Goal: Task Accomplishment & Management: Complete application form

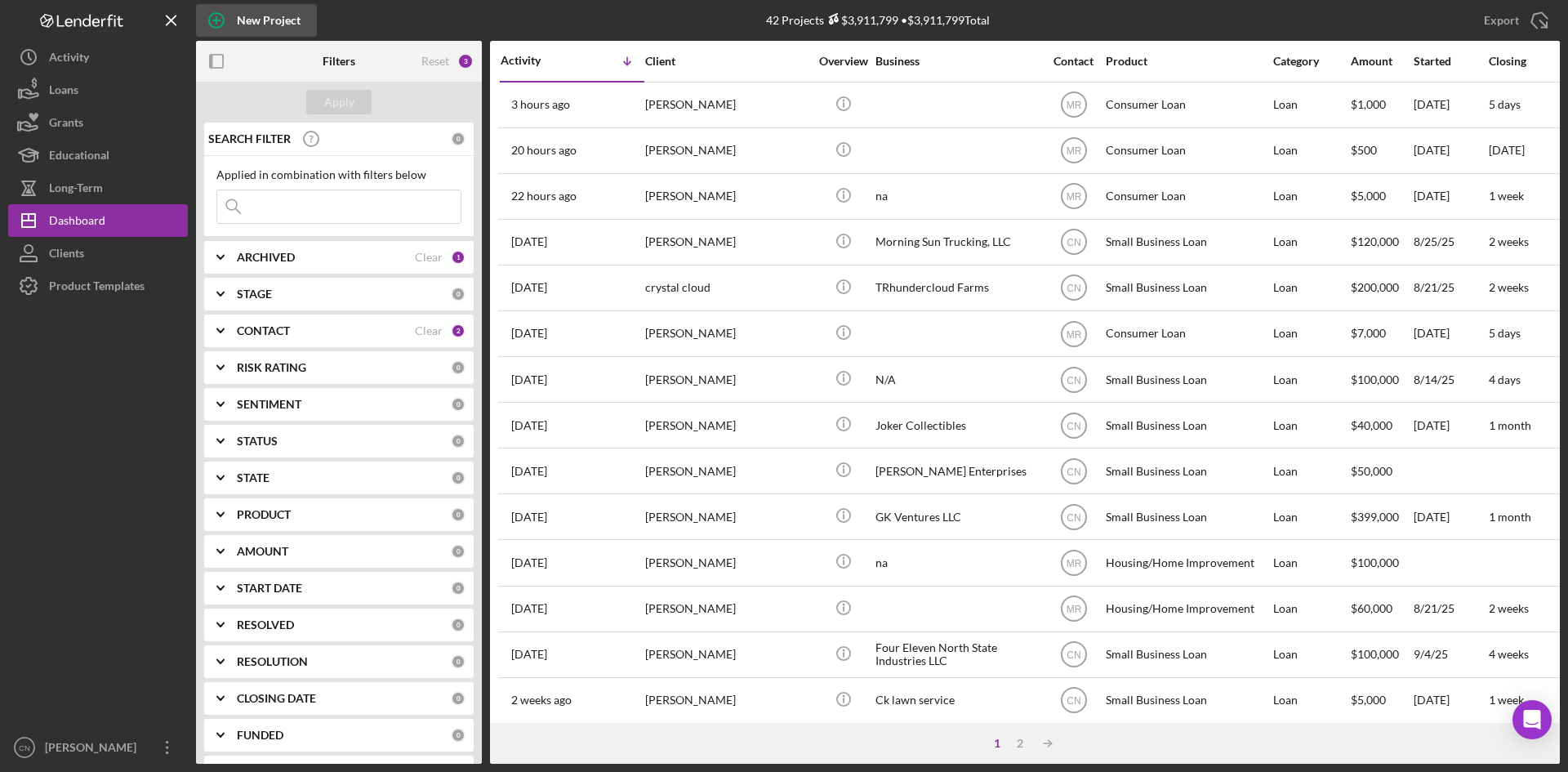
click at [226, 15] on icon "button" at bounding box center [216, 20] width 41 height 41
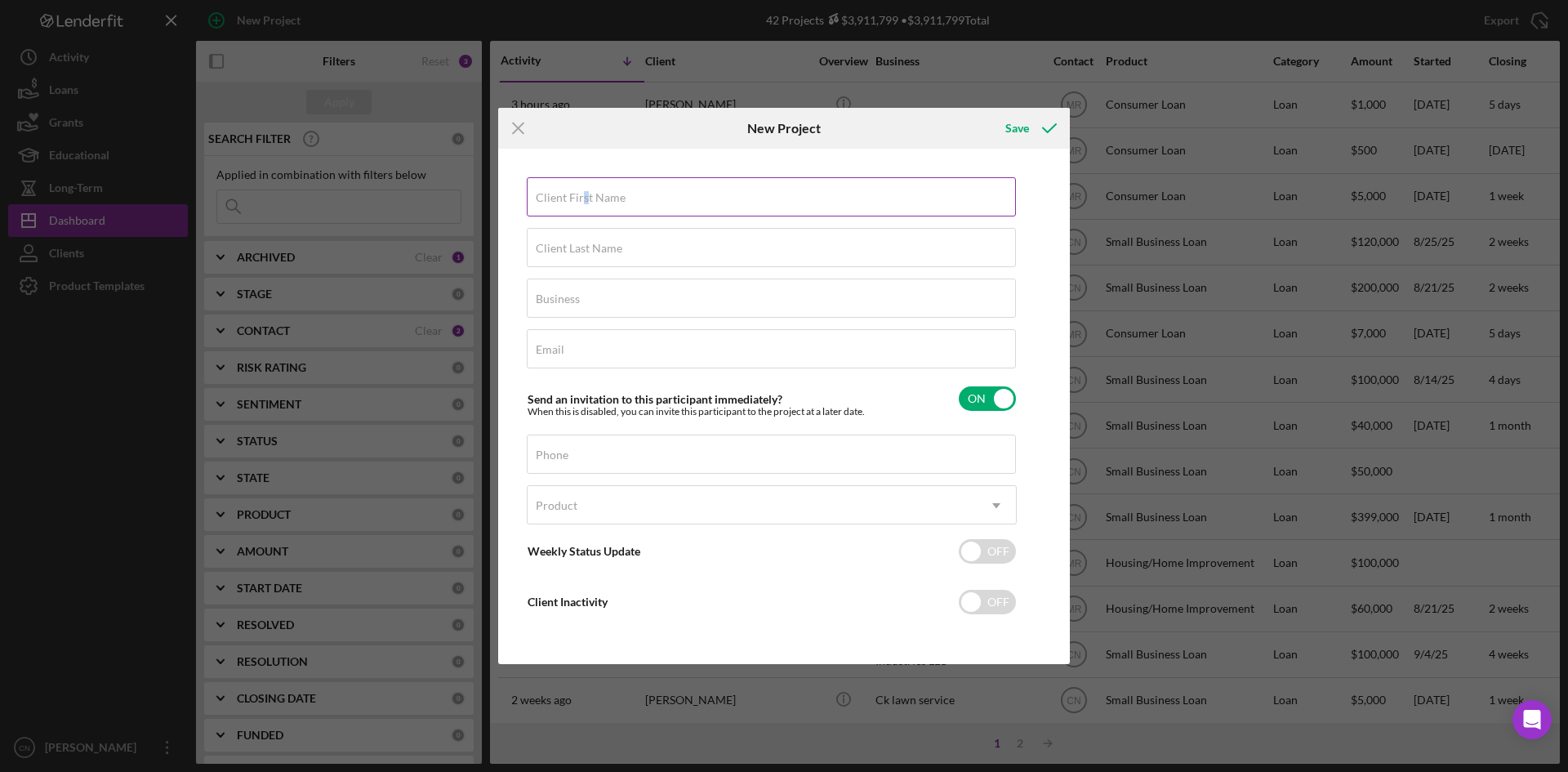
click at [585, 193] on label "Client First Name" at bounding box center [580, 197] width 89 height 13
click at [585, 193] on input "Client First Name" at bounding box center [771, 196] width 489 height 39
type input "James"
type input "Taylor"
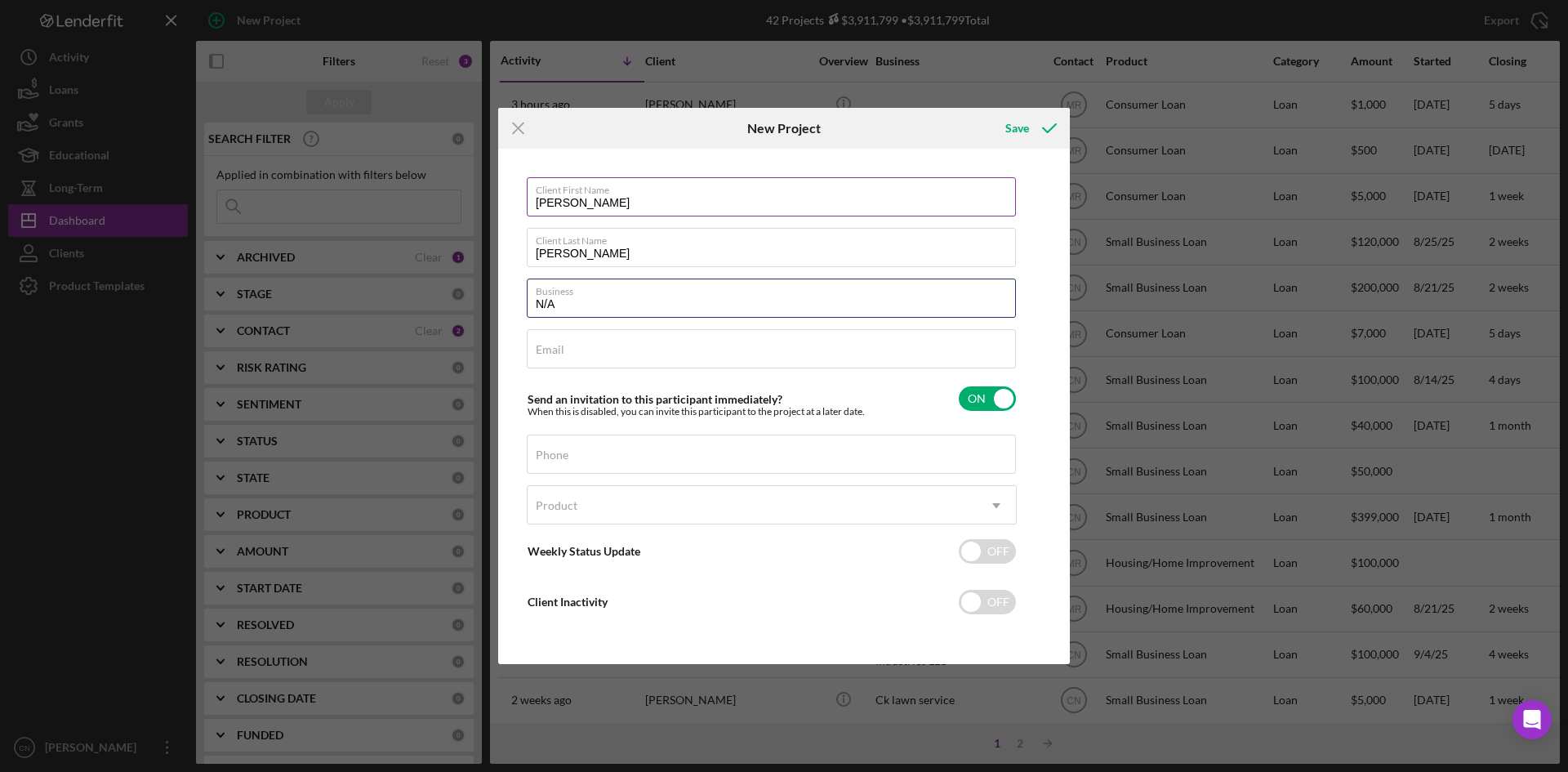
type input "N/A"
type input "taydrl@aol.com"
type input "(918) 724-3121"
click at [736, 495] on div "Product" at bounding box center [751, 505] width 449 height 37
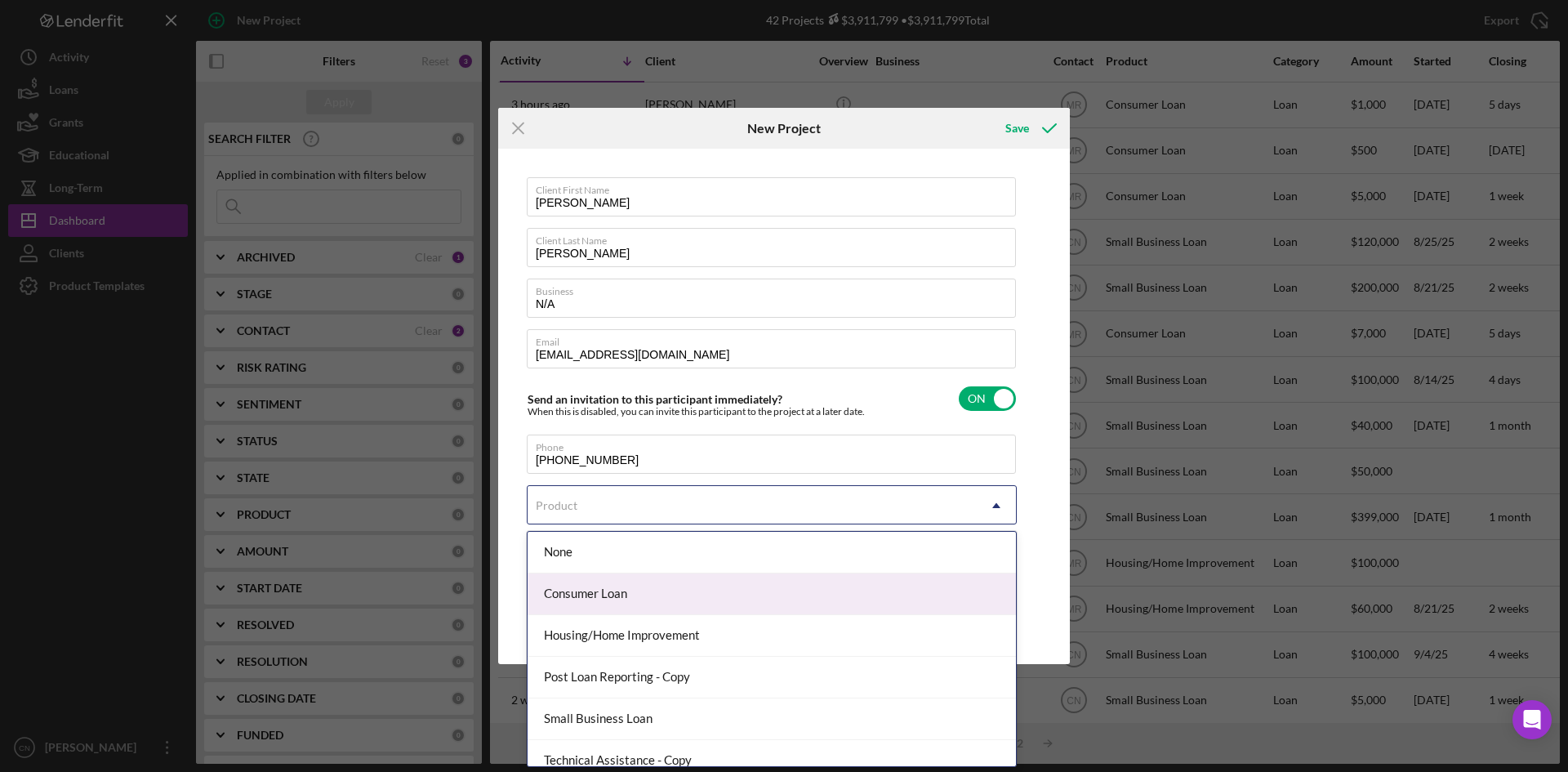
click at [690, 594] on div "Consumer Loan" at bounding box center [771, 594] width 488 height 42
checkbox input "true"
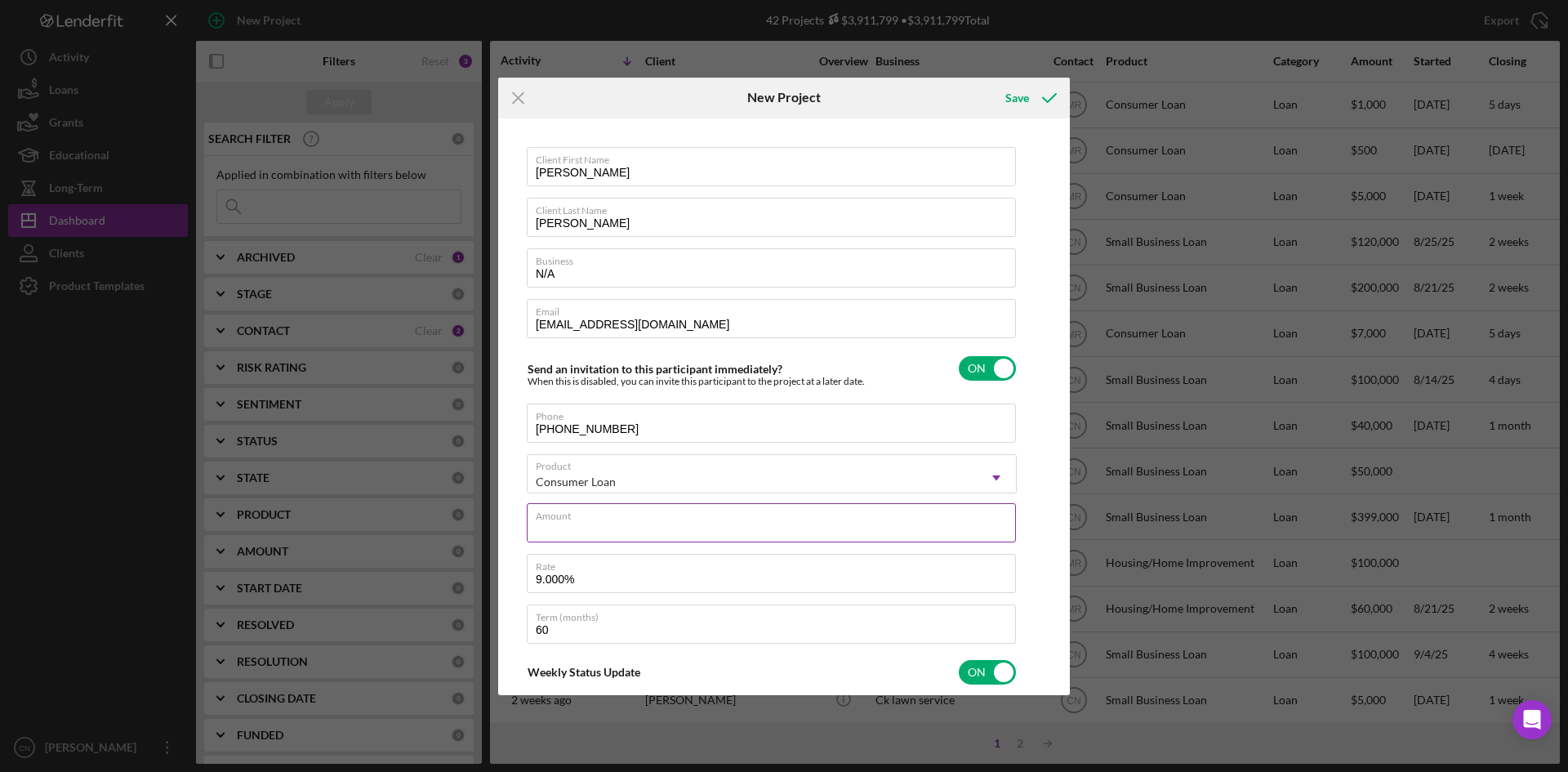
click at [630, 523] on input "Amount" at bounding box center [771, 522] width 489 height 39
type input "$2"
type textarea "Here's a snapshot of information that has been fully approved, as well as the i…"
type input "$20"
type textarea "Here's a snapshot of information that has been fully approved, as well as the i…"
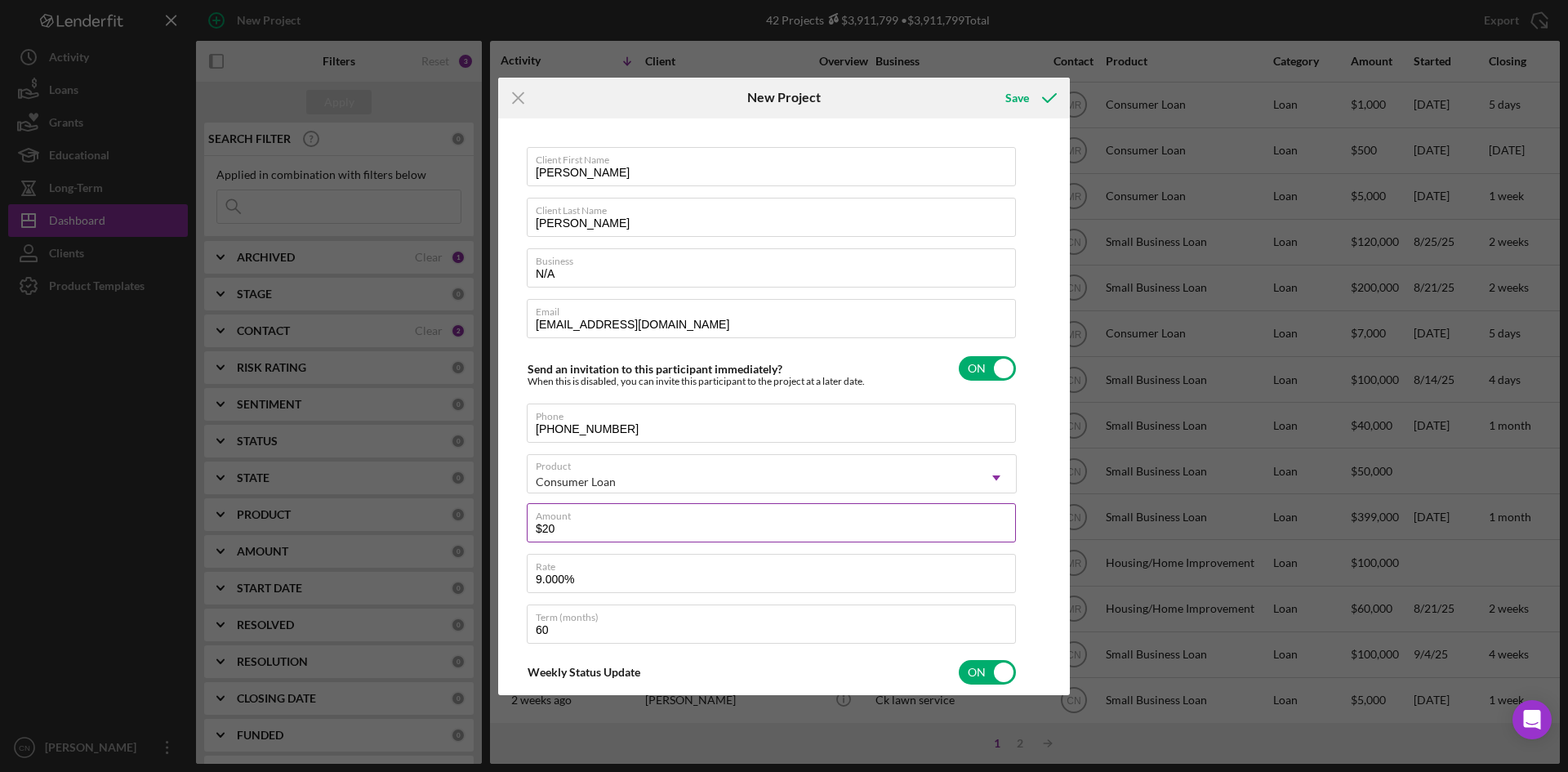
type input "$200"
type textarea "Here's a snapshot of information that has been fully approved, as well as the i…"
type input "$2,000"
type textarea "Here's a snapshot of information that has been fully approved, as well as the i…"
type input "$20,000"
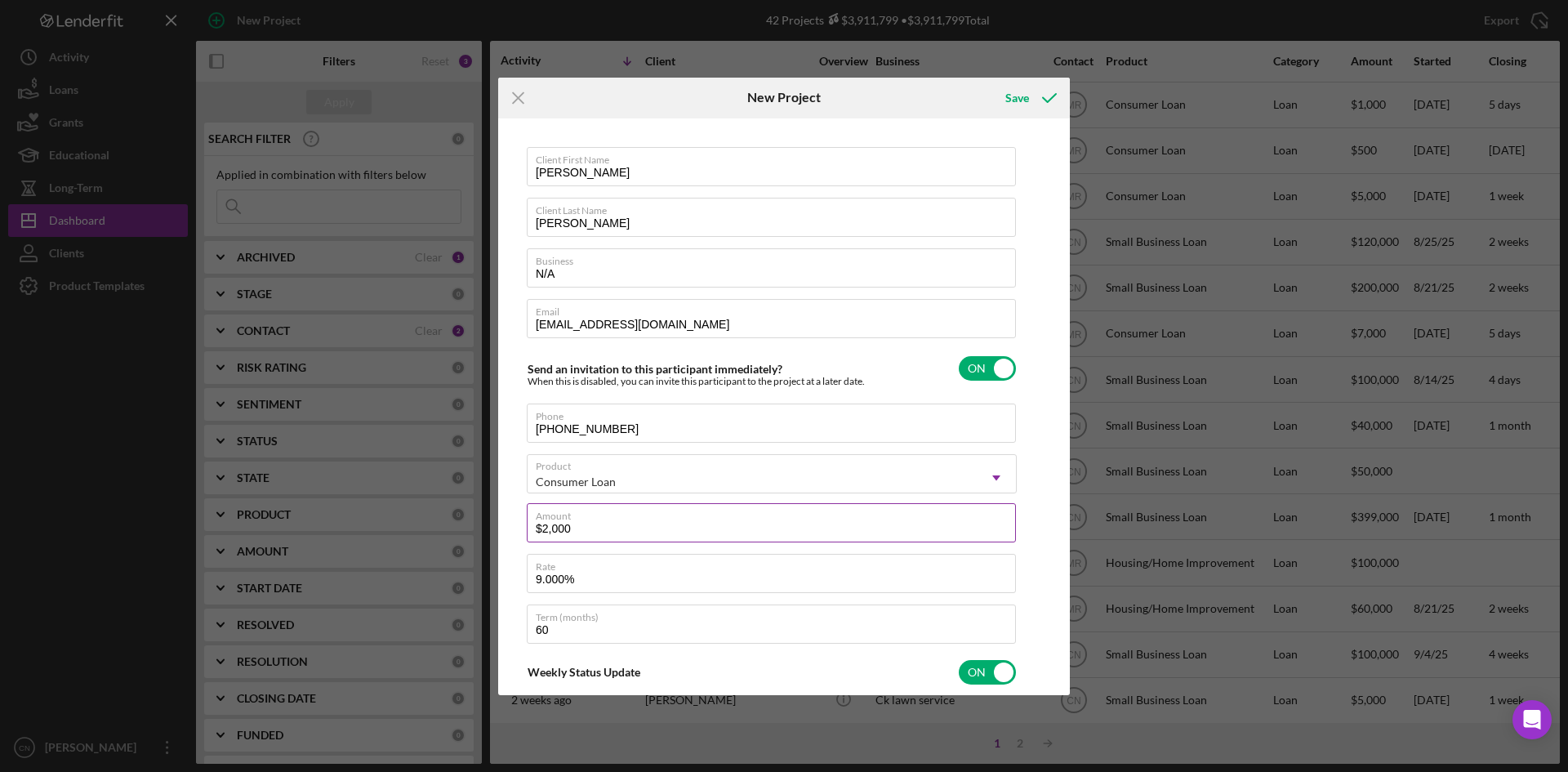
type textarea "Here's a snapshot of information that has been fully approved, as well as the i…"
type input "$20,000"
click at [1027, 89] on div "Save" at bounding box center [1017, 98] width 23 height 33
type textarea "Here's a snapshot of information that has been fully approved, as well as the i…"
checkbox input "false"
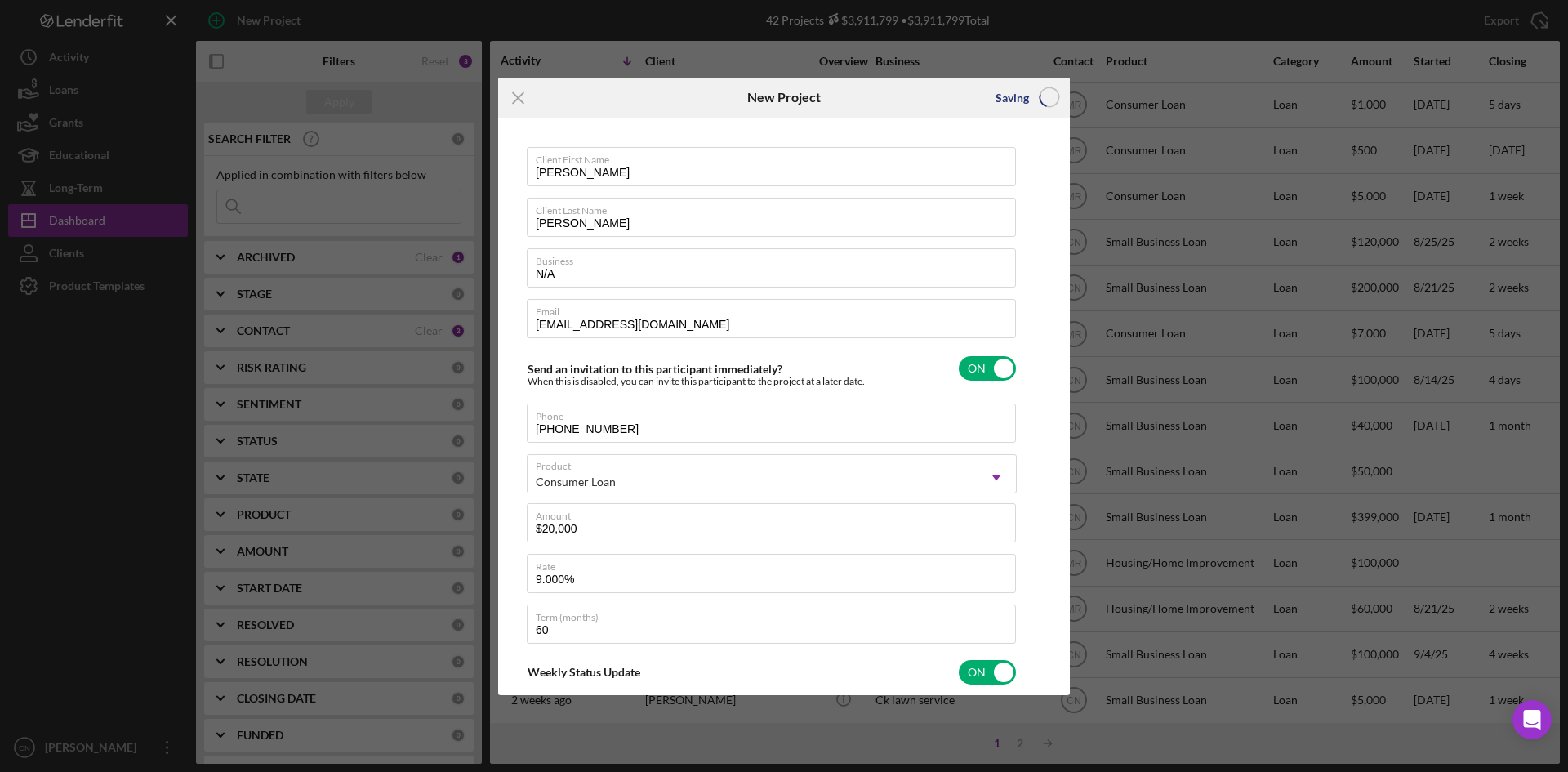
checkbox input "false"
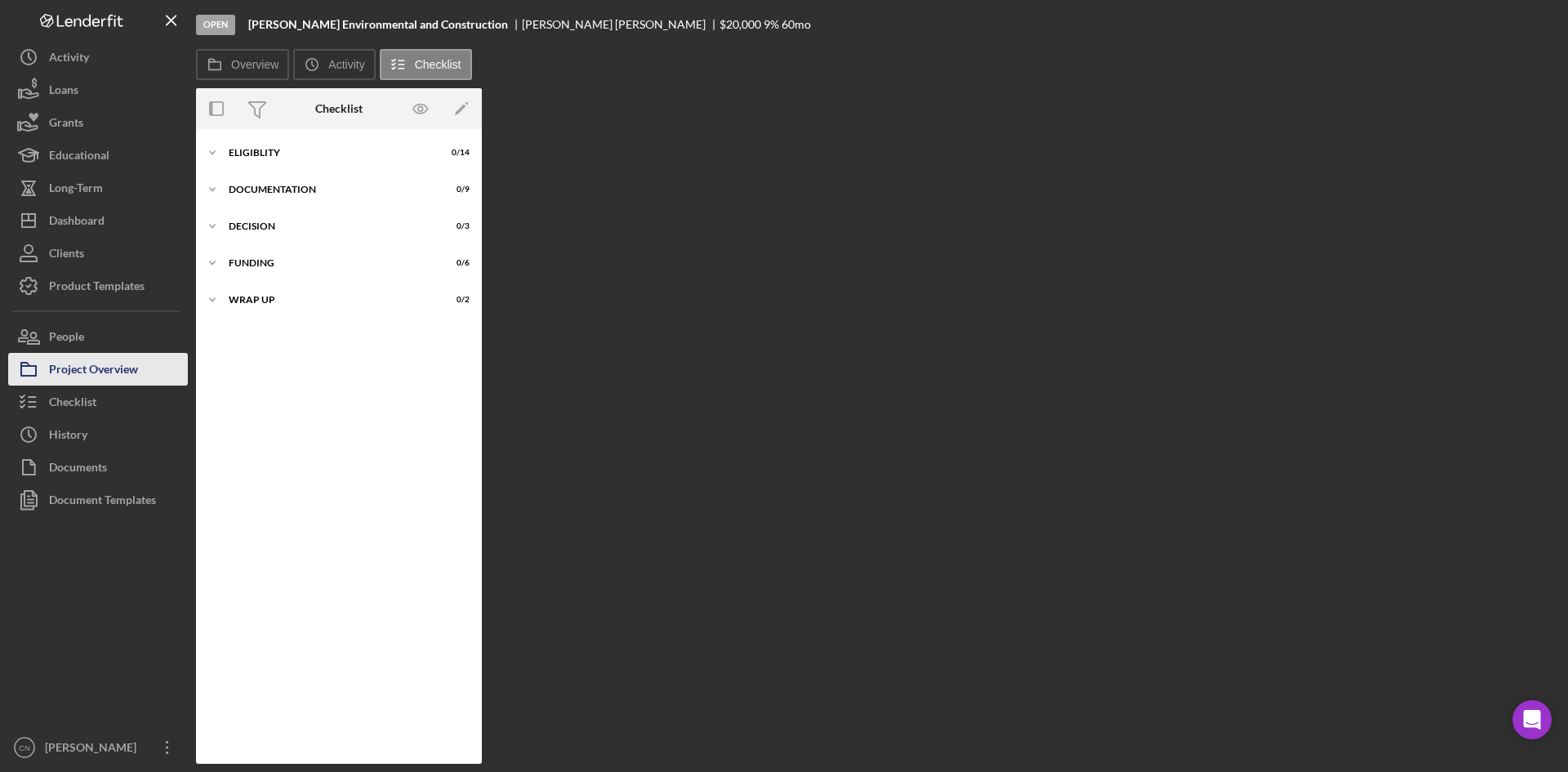
click at [81, 376] on div "Project Overview" at bounding box center [93, 371] width 89 height 36
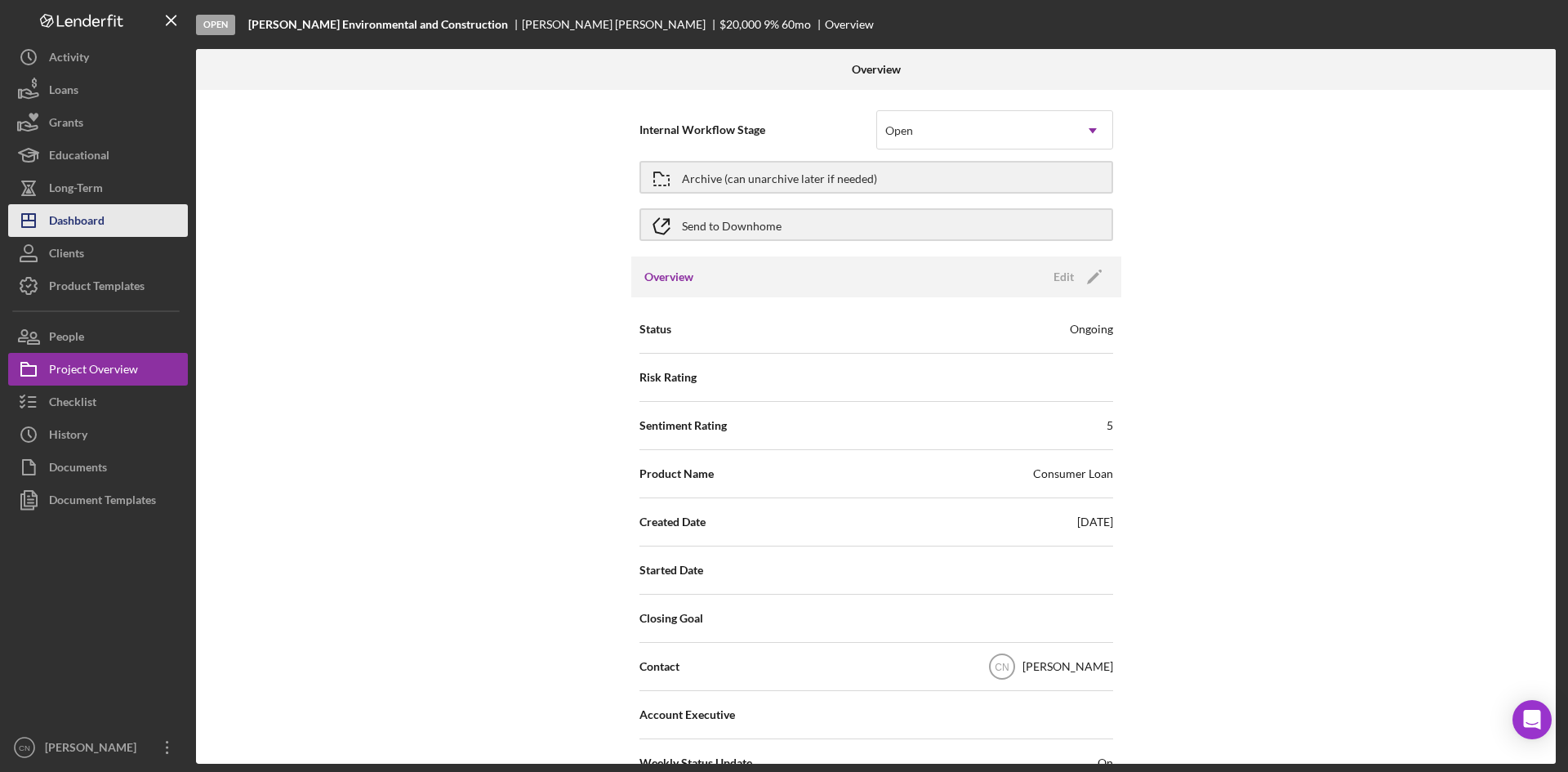
click at [68, 218] on div "Dashboard" at bounding box center [76, 222] width 56 height 36
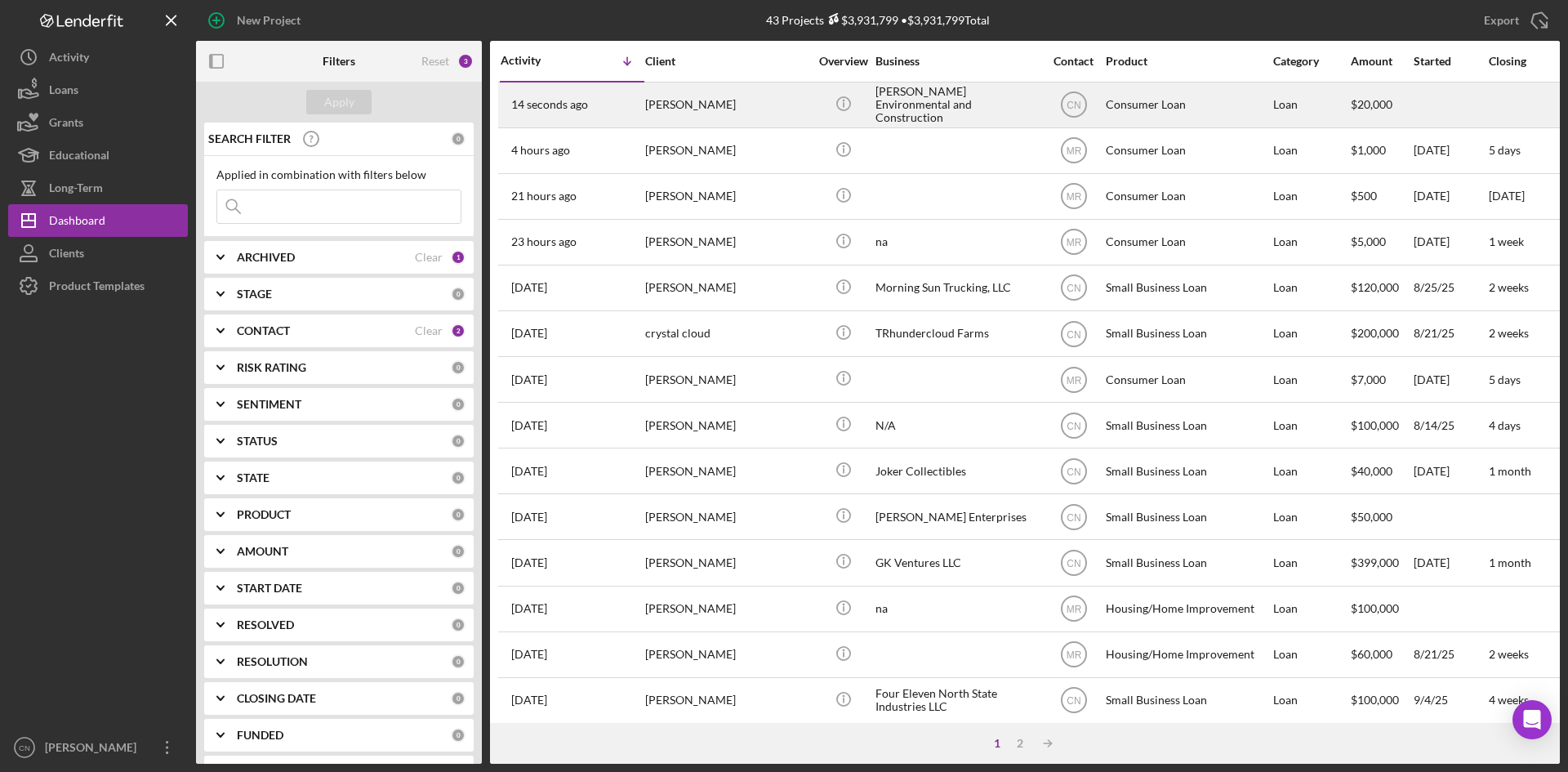
click at [687, 110] on div "[PERSON_NAME]" at bounding box center [727, 105] width 163 height 43
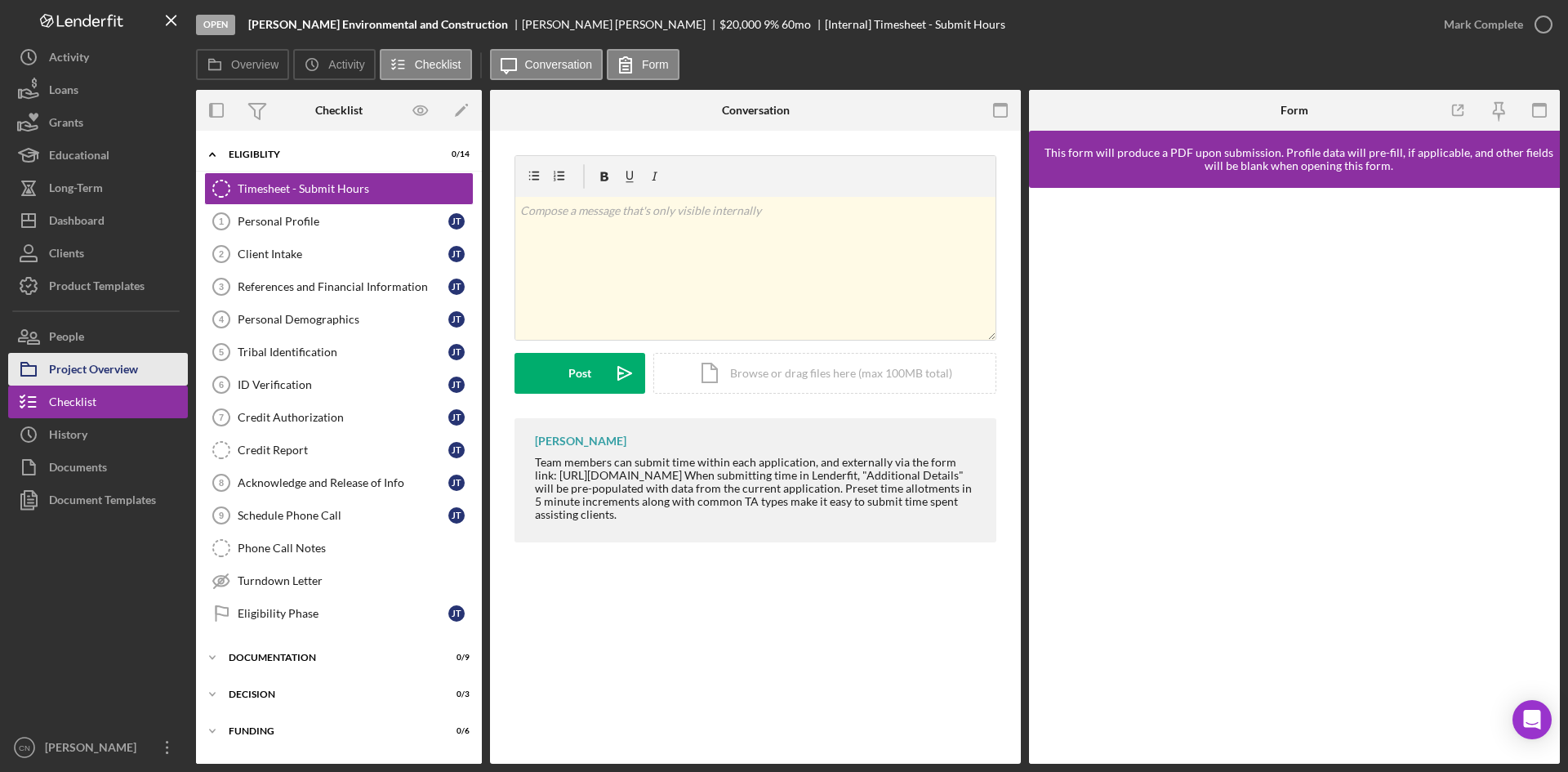
click at [96, 373] on div "Project Overview" at bounding box center [93, 371] width 89 height 36
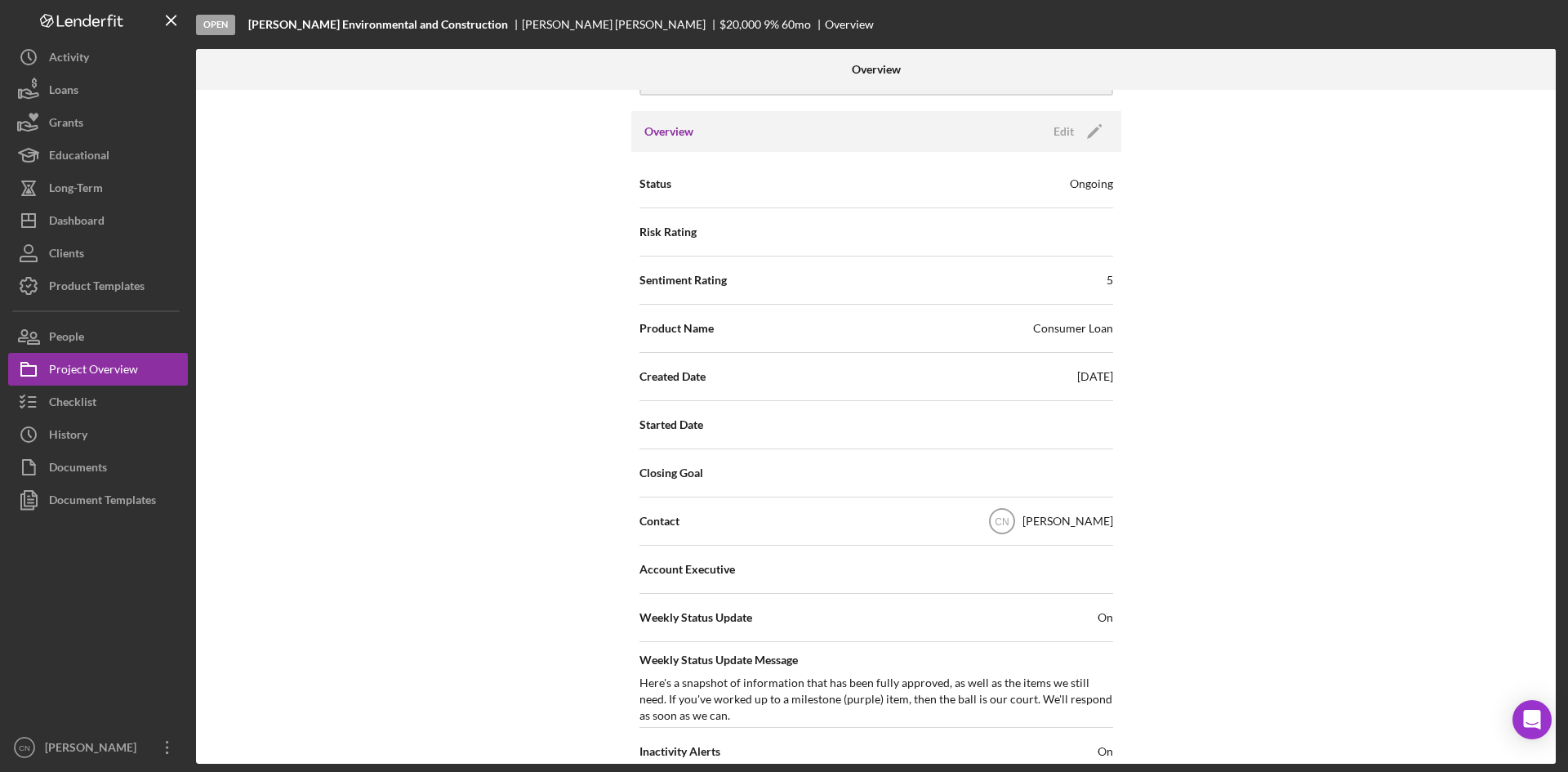
scroll to position [82, 0]
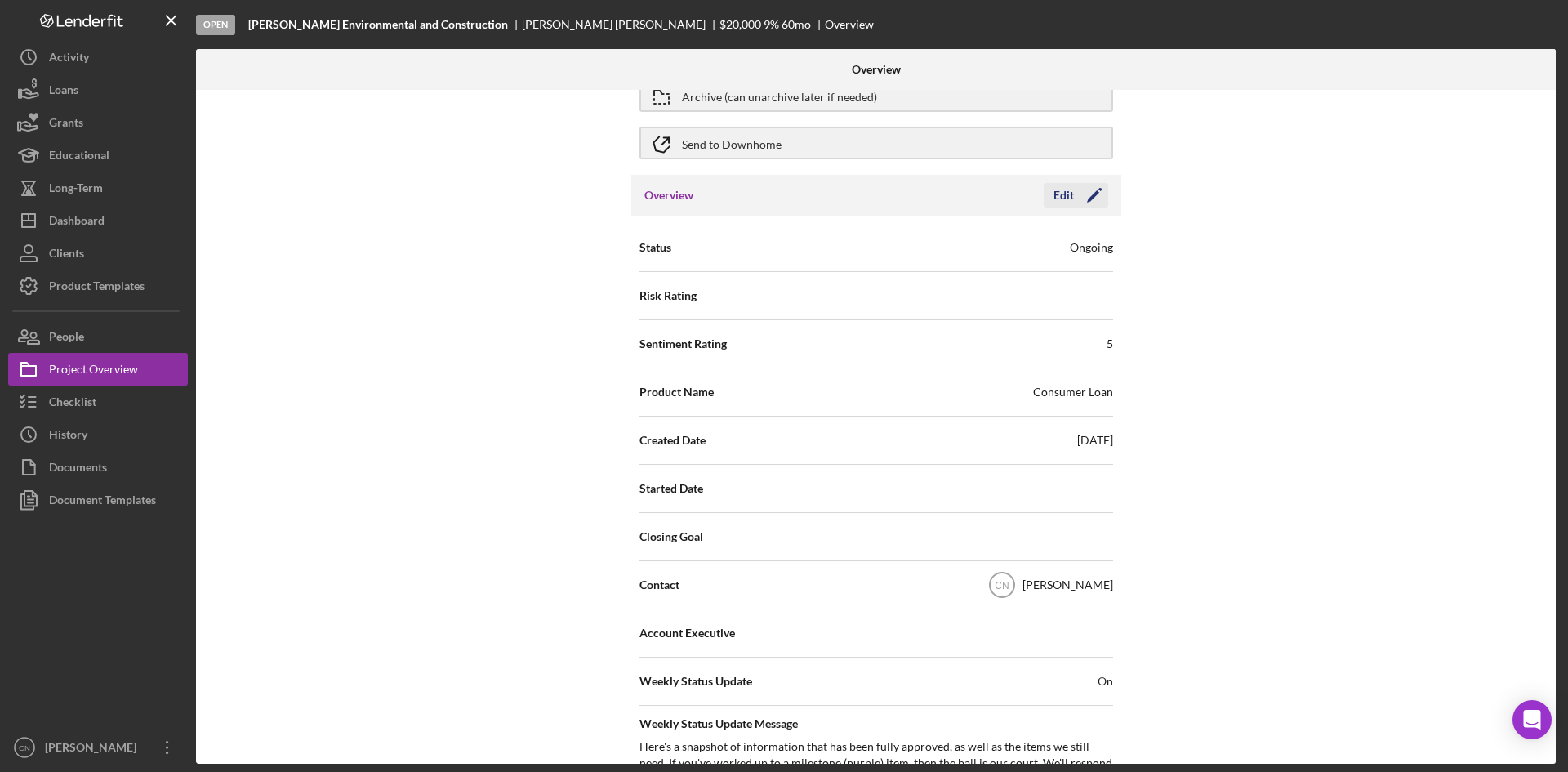
click at [1094, 187] on icon "Icon/Edit" at bounding box center [1095, 195] width 41 height 41
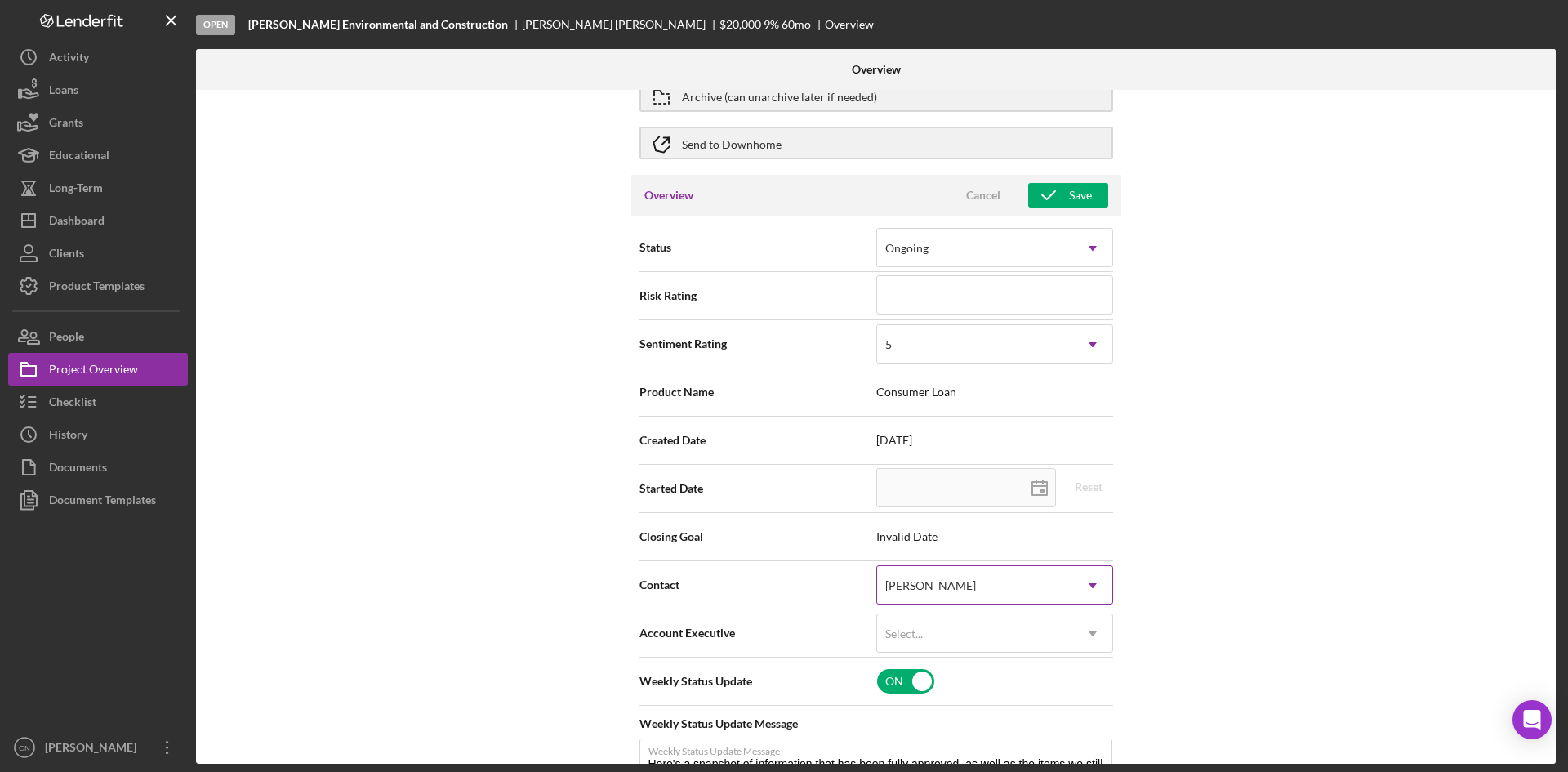
click at [924, 576] on div "[PERSON_NAME]" at bounding box center [976, 585] width 196 height 37
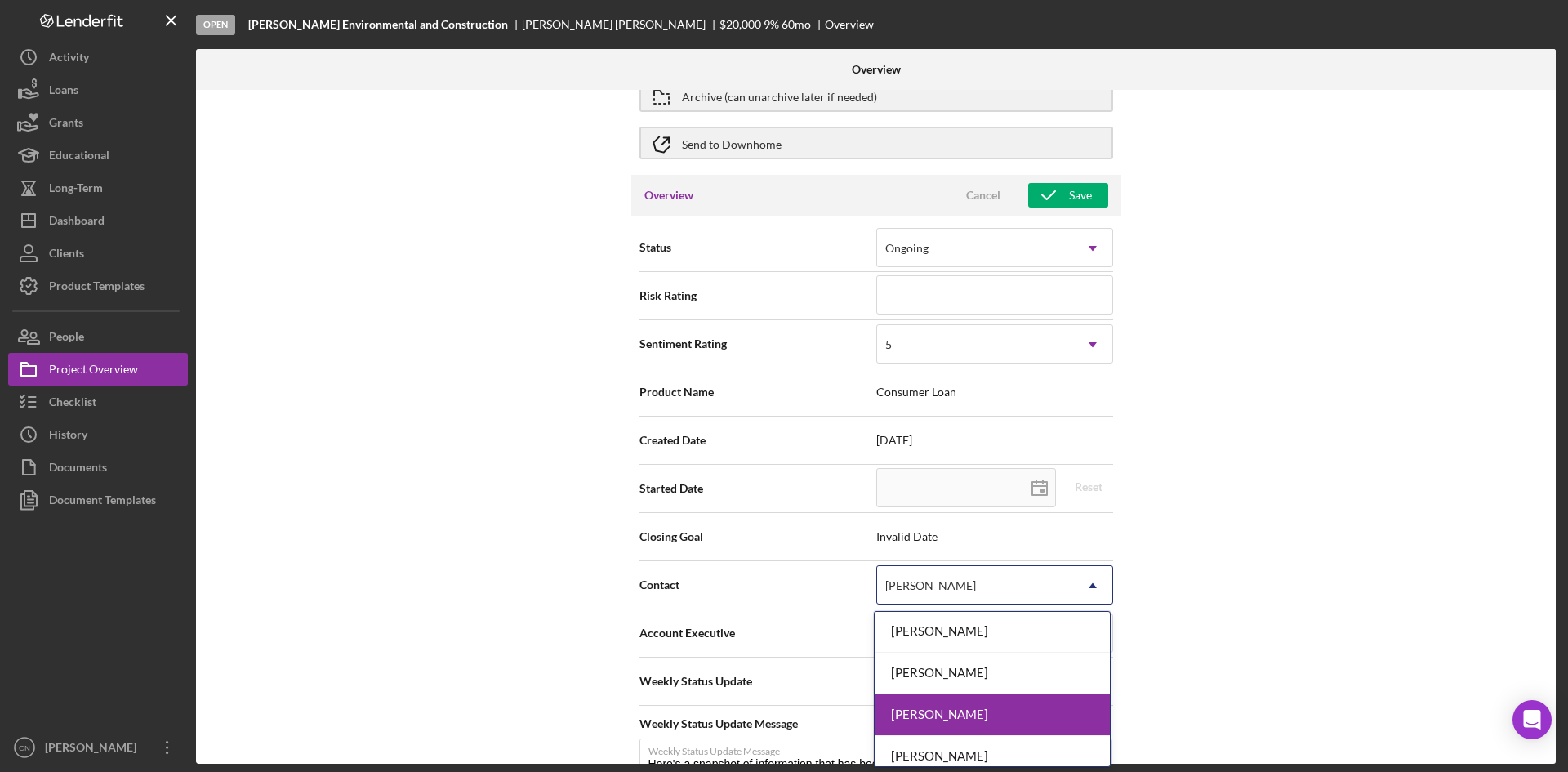
scroll to position [14, 0]
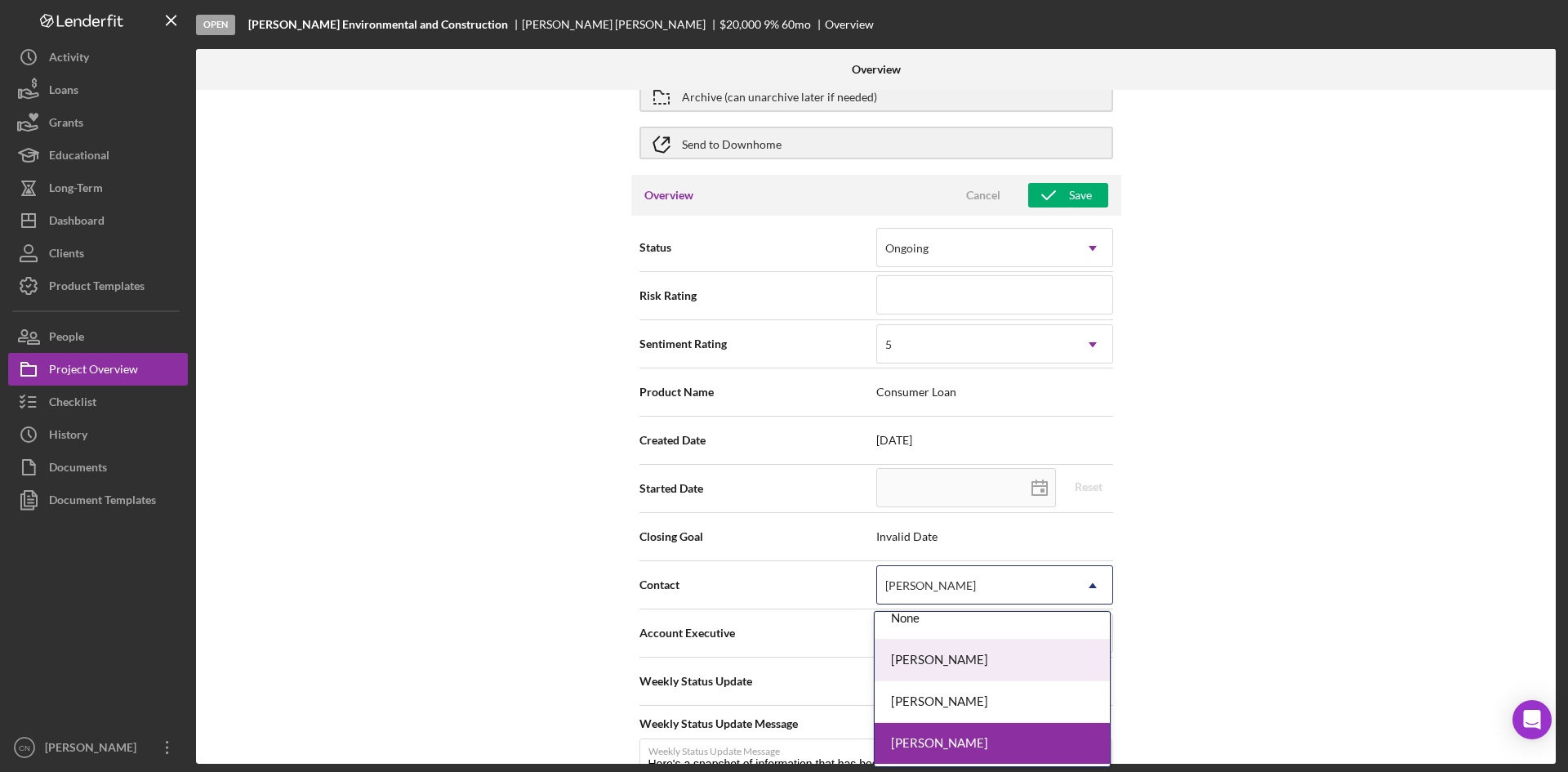
click at [920, 667] on div "[PERSON_NAME]" at bounding box center [992, 660] width 235 height 42
type textarea "Here's a snapshot of information that has been fully approved, as well as the i…"
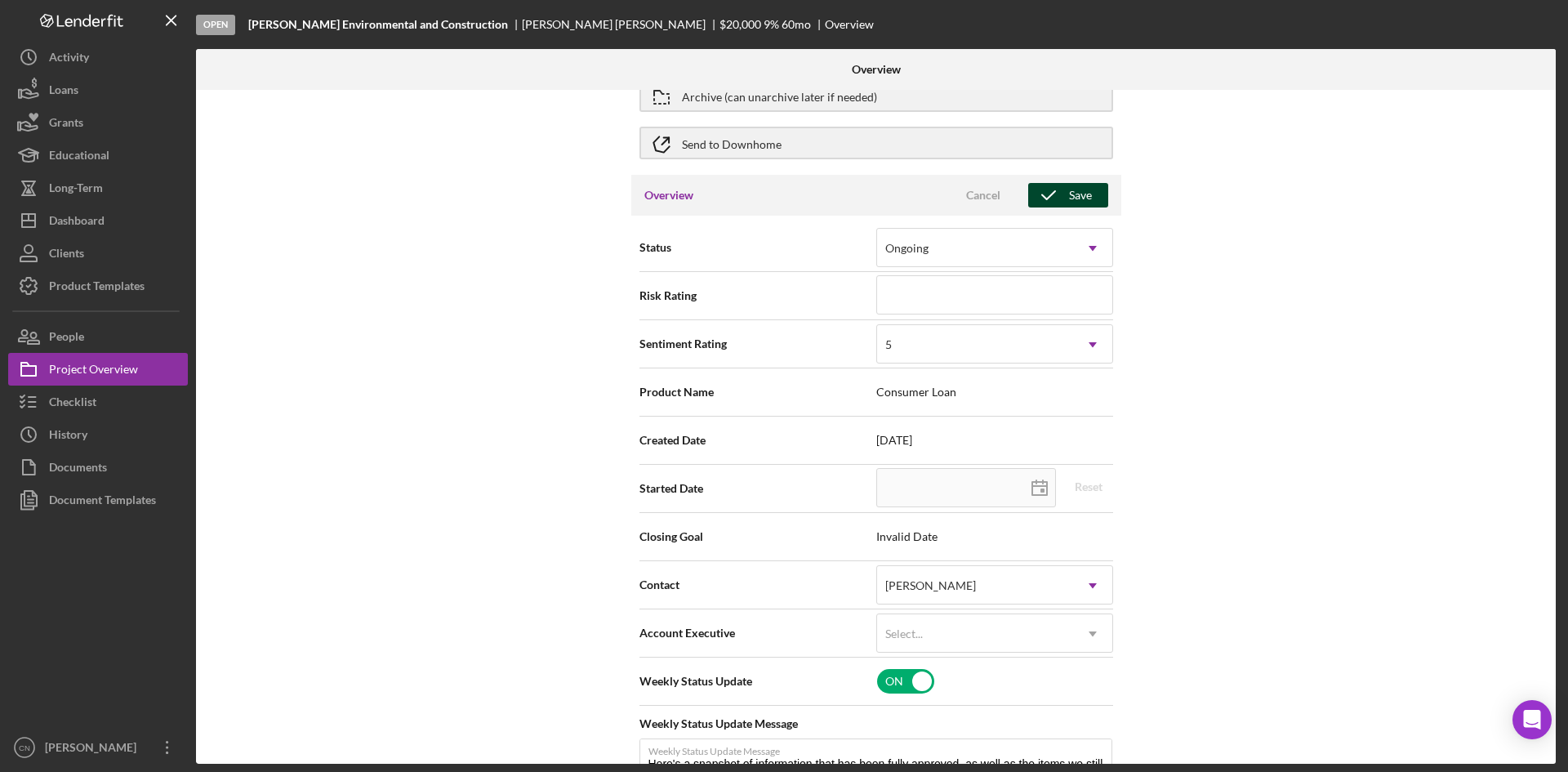
click at [1073, 198] on div "Save" at bounding box center [1081, 195] width 23 height 24
type textarea "Here's a snapshot of information that has been fully approved, as well as the i…"
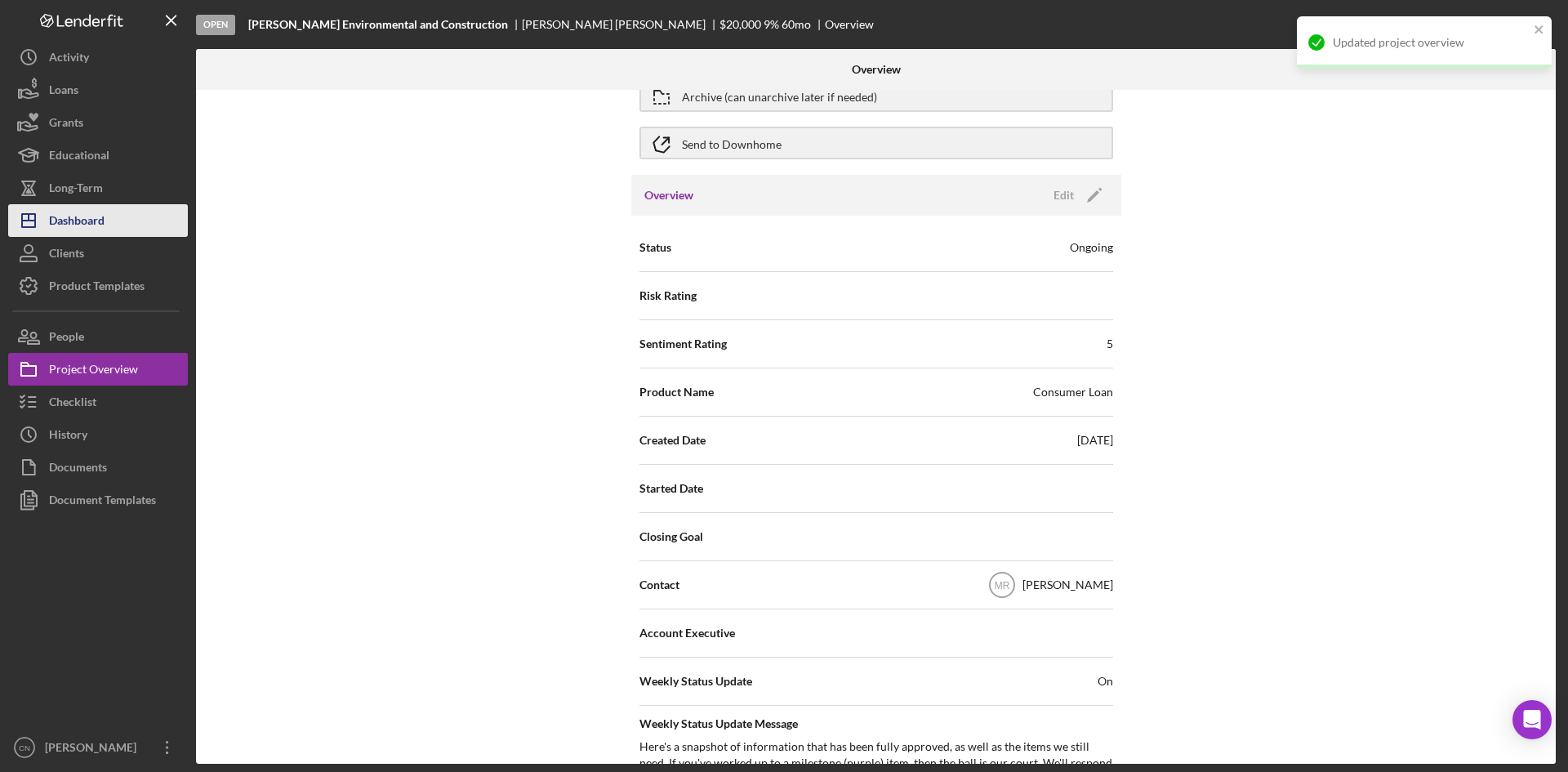
click at [76, 222] on div "Dashboard" at bounding box center [76, 222] width 56 height 36
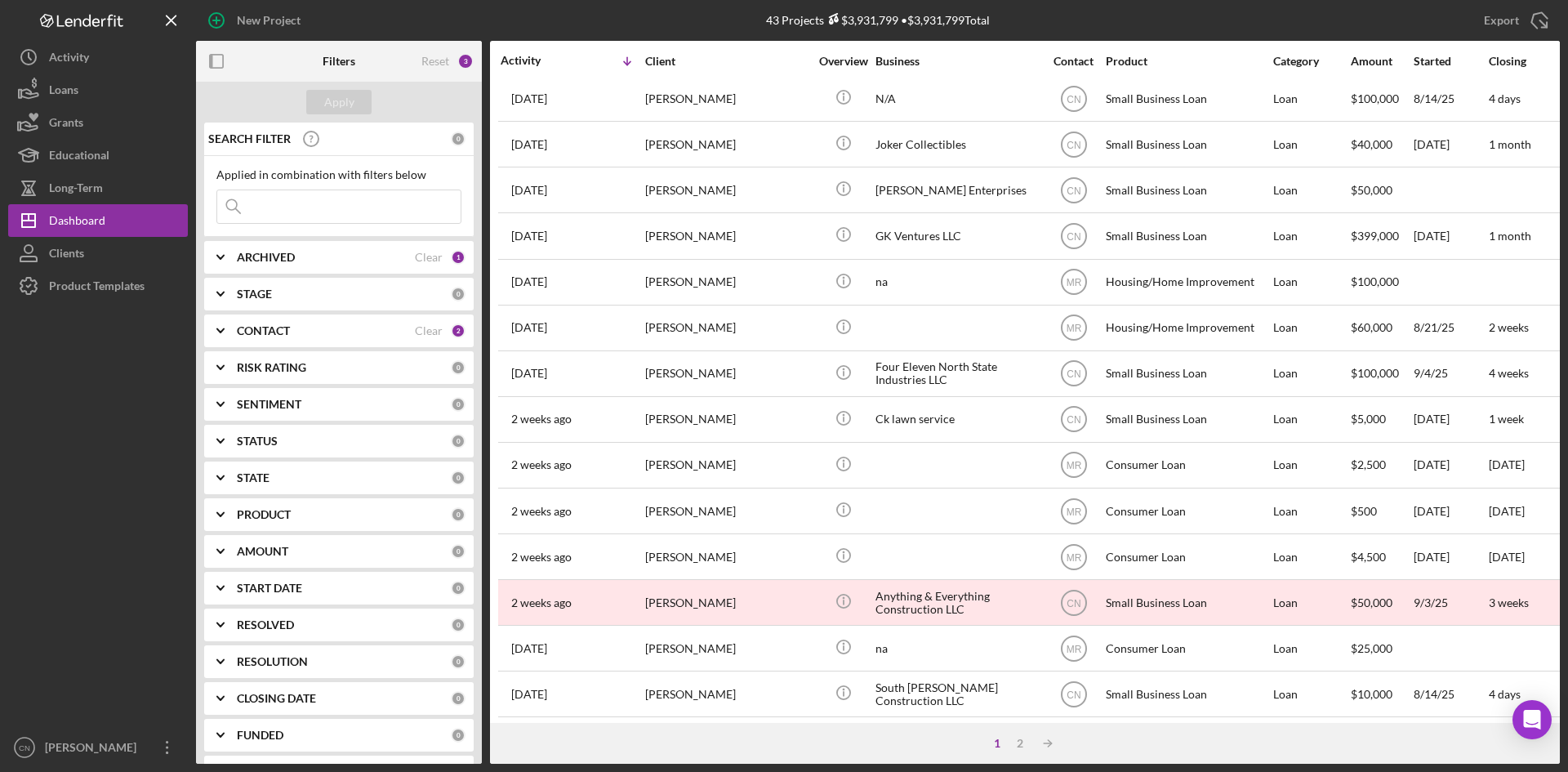
scroll to position [525, 0]
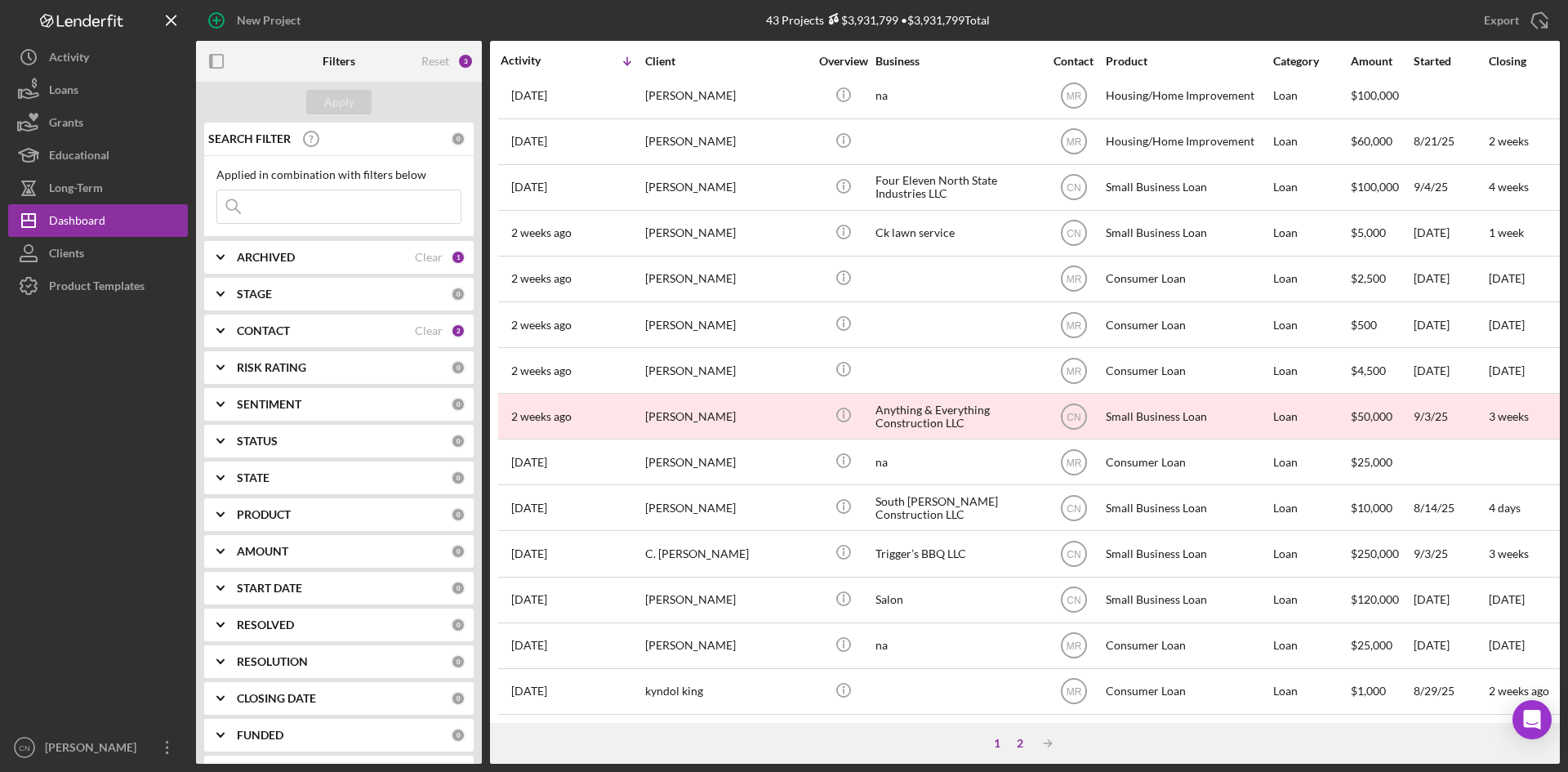
click at [1020, 748] on div "2" at bounding box center [1020, 742] width 23 height 13
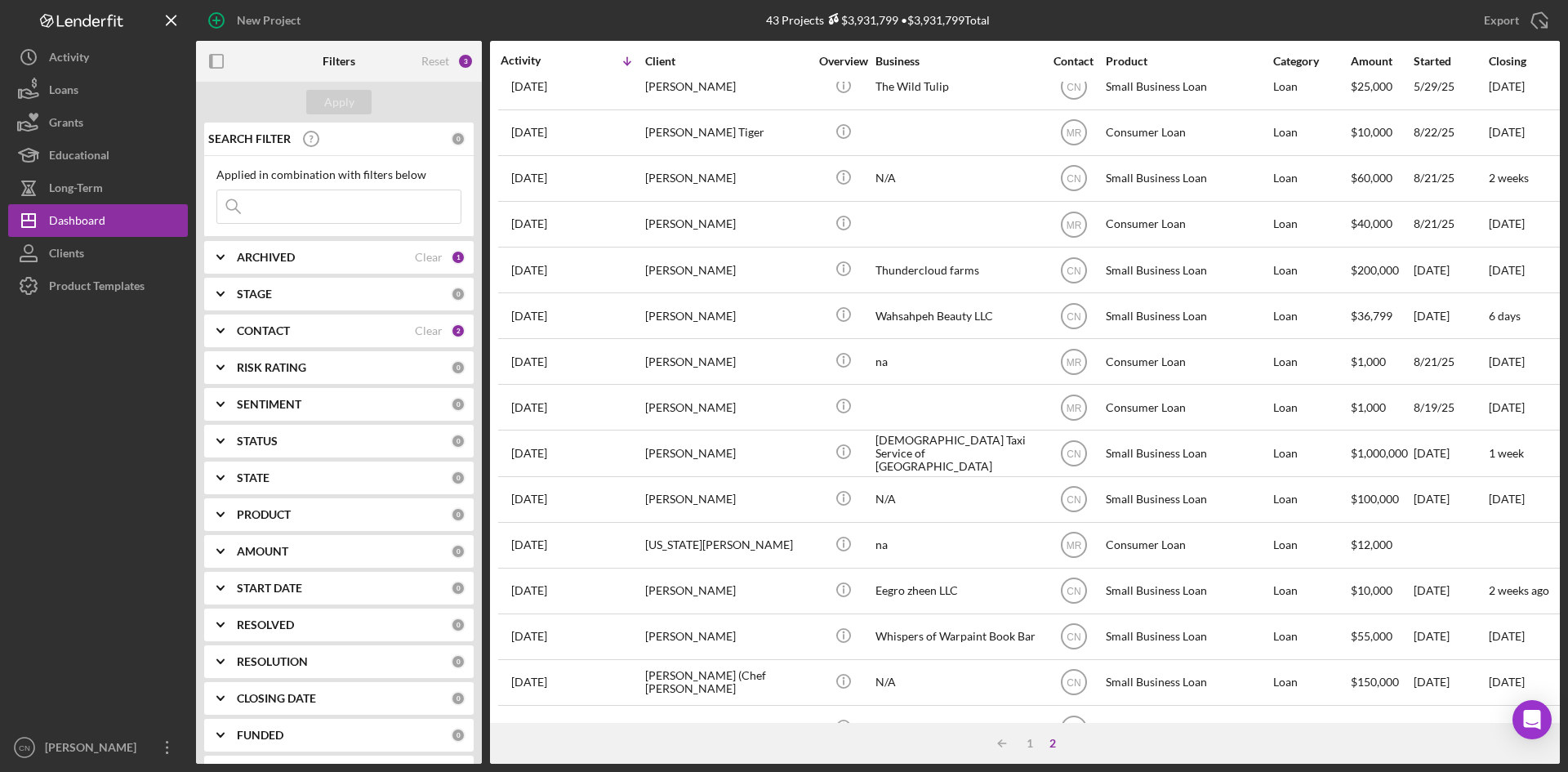
scroll to position [0, 0]
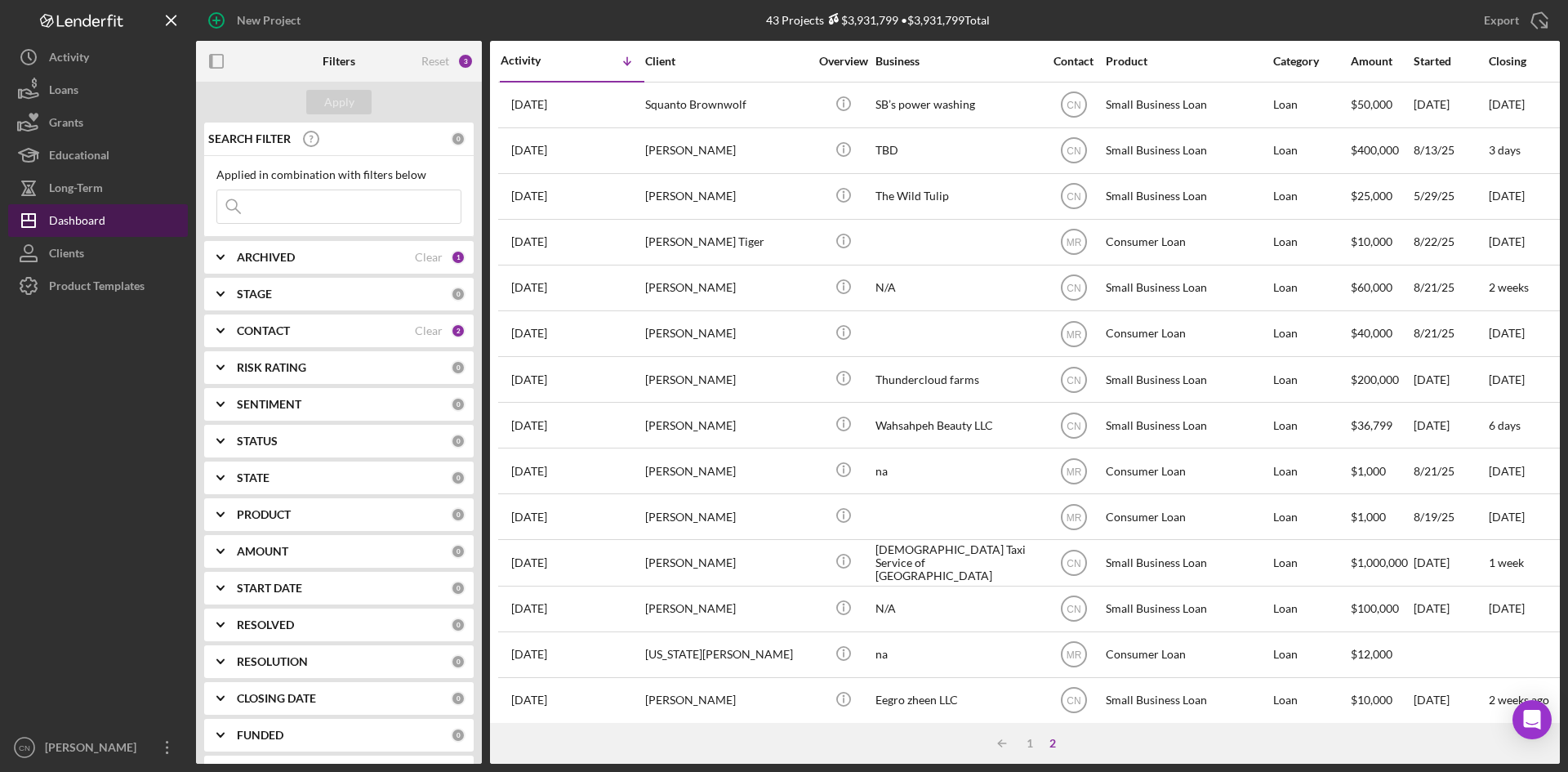
click at [76, 217] on div "Dashboard" at bounding box center [76, 222] width 56 height 36
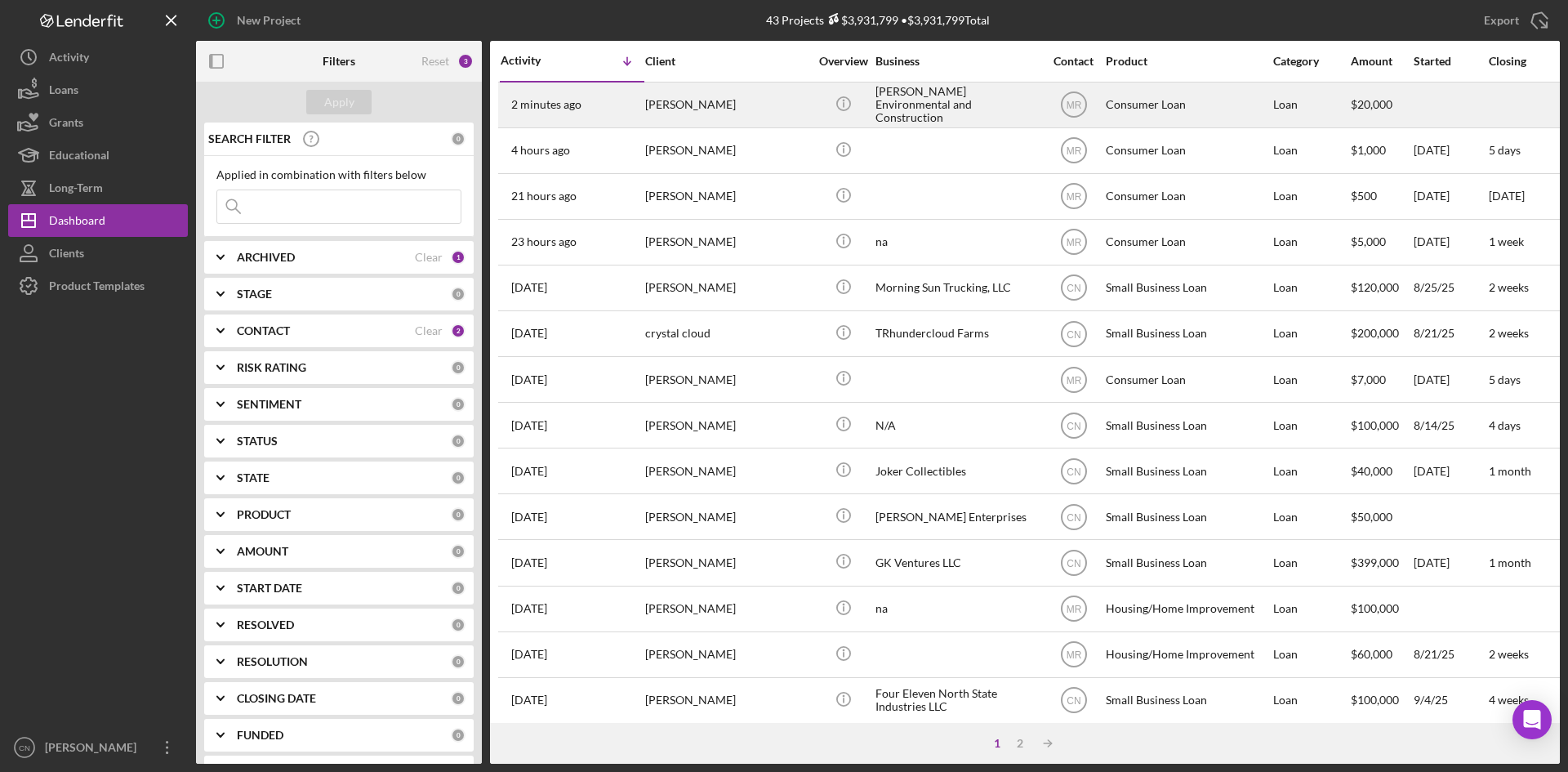
click at [566, 103] on time "2 minutes ago" at bounding box center [546, 104] width 70 height 13
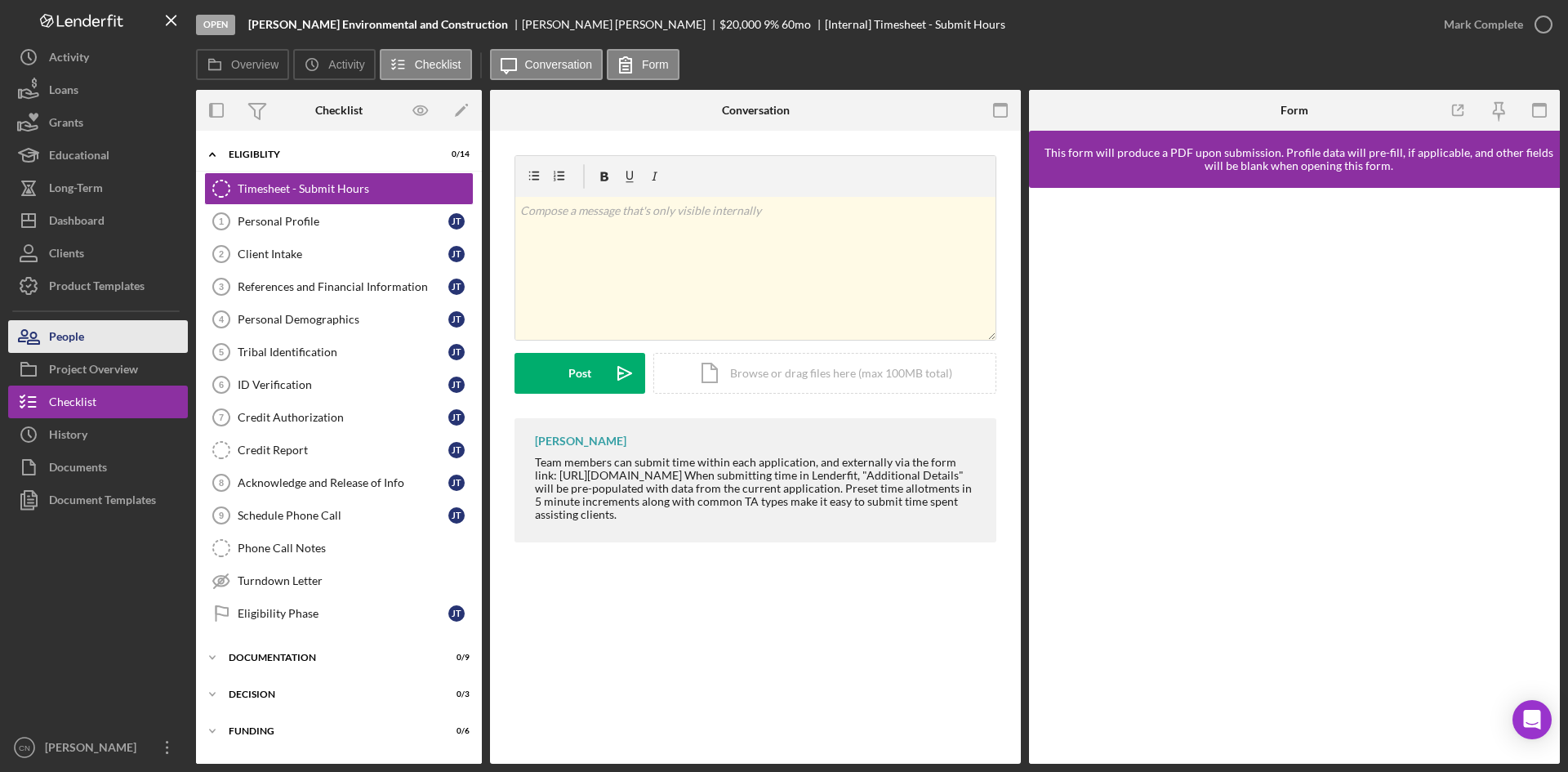
click at [70, 323] on div "People" at bounding box center [66, 339] width 35 height 36
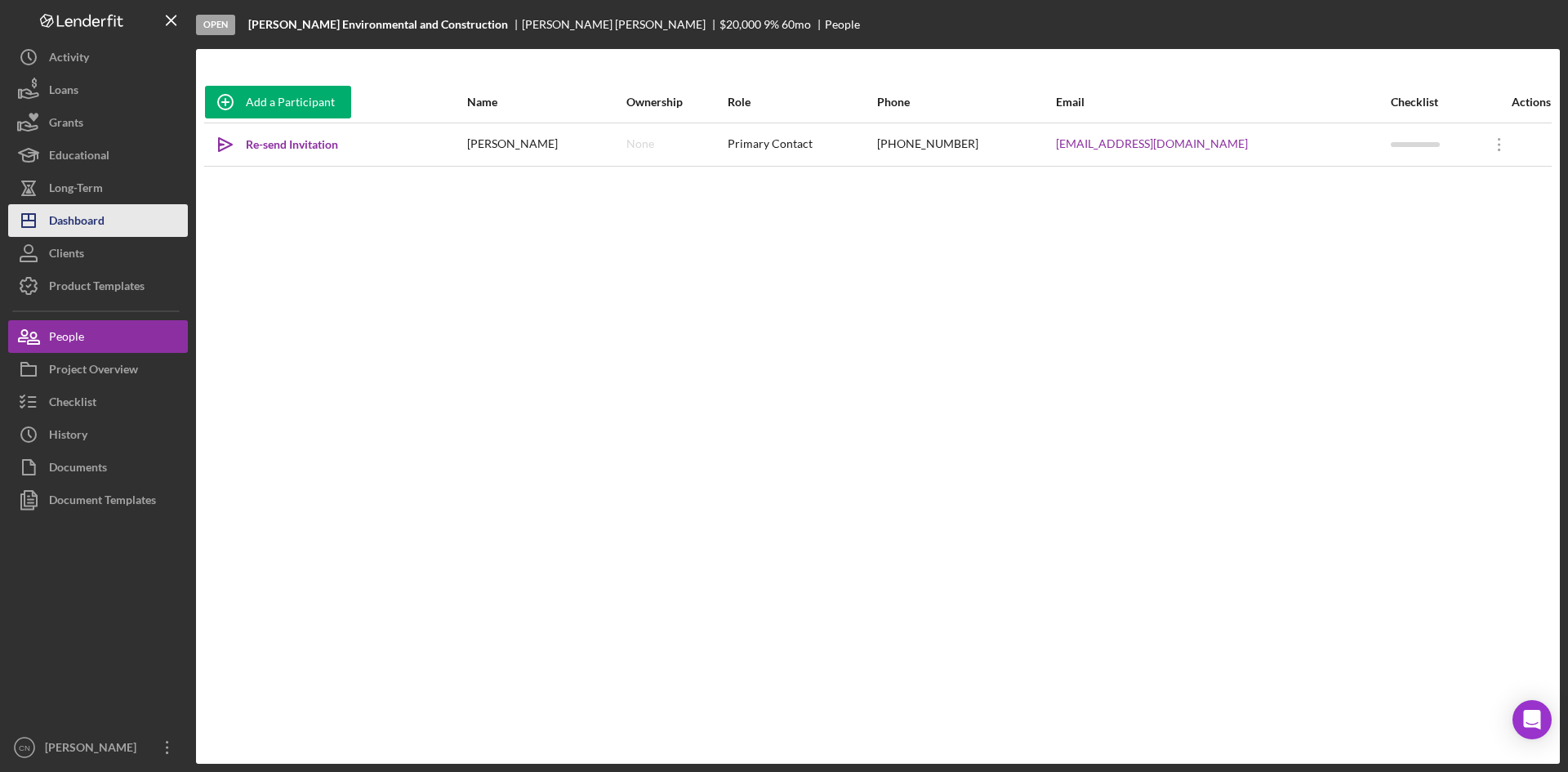
click at [102, 221] on div "Dashboard" at bounding box center [76, 222] width 56 height 36
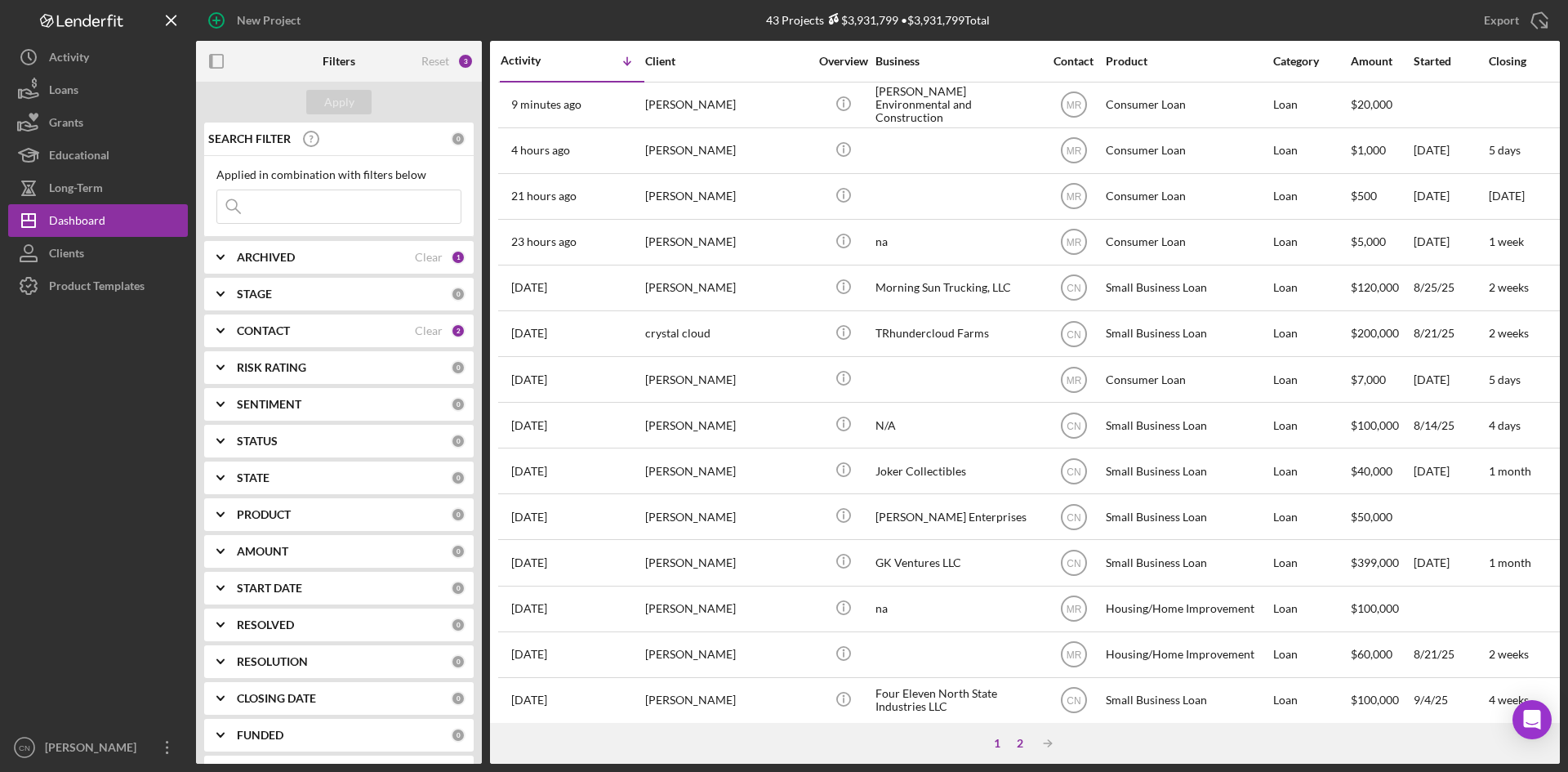
click at [1013, 743] on div "2" at bounding box center [1020, 742] width 23 height 13
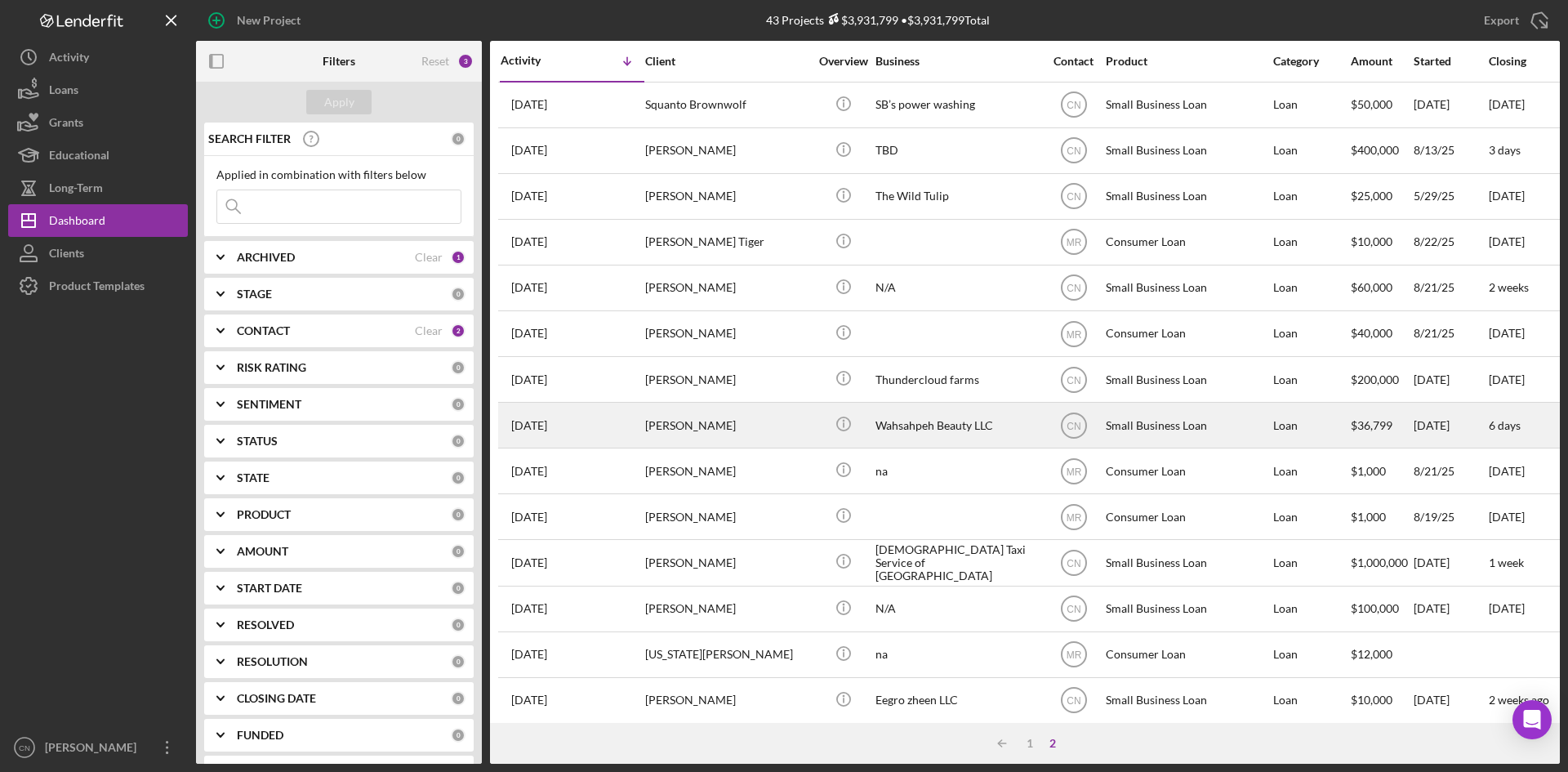
click at [672, 421] on div "[PERSON_NAME]" at bounding box center [727, 426] width 163 height 43
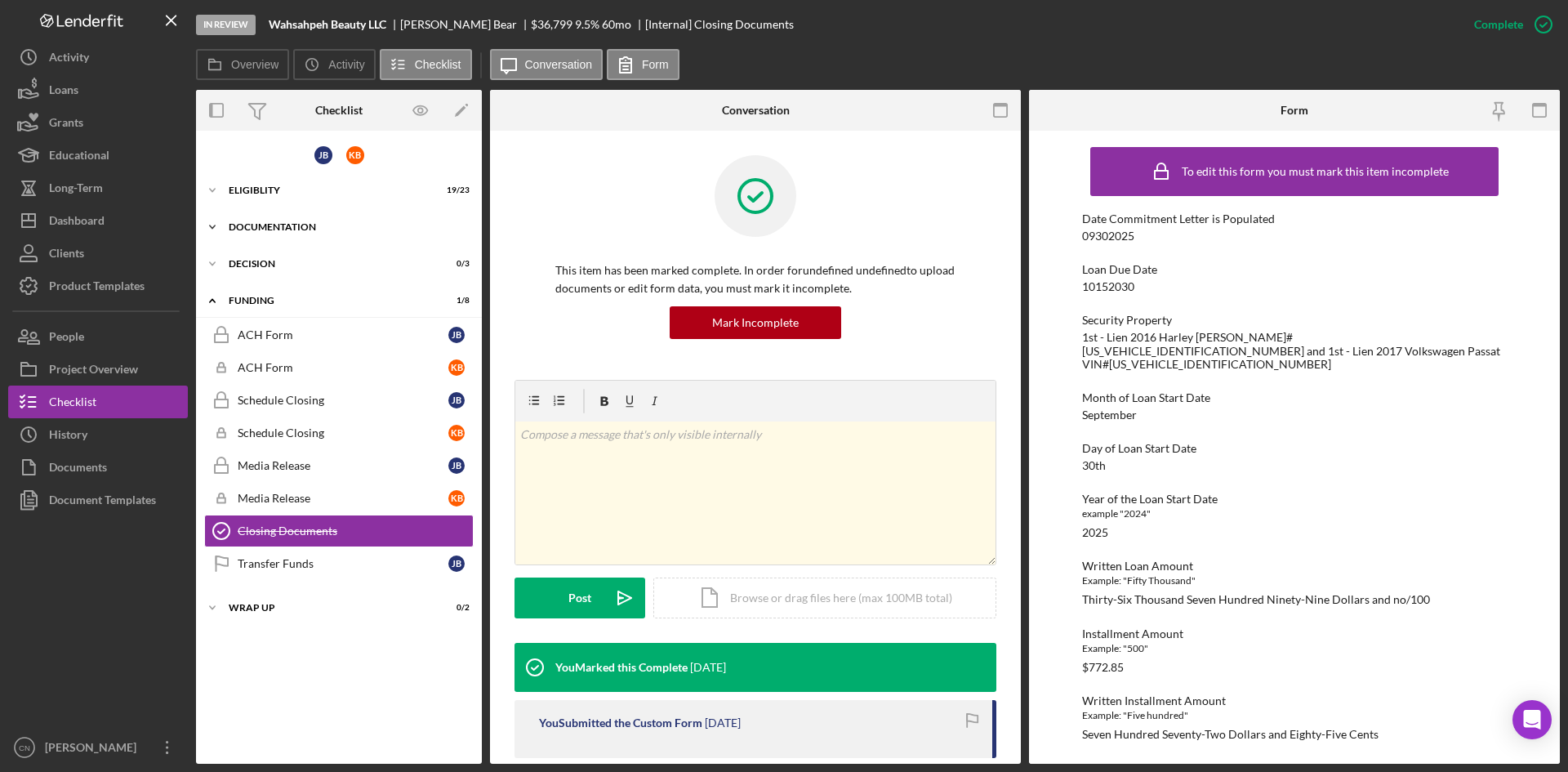
click at [288, 221] on div "Icon/Expander Documentation 11 / 18" at bounding box center [339, 228] width 286 height 33
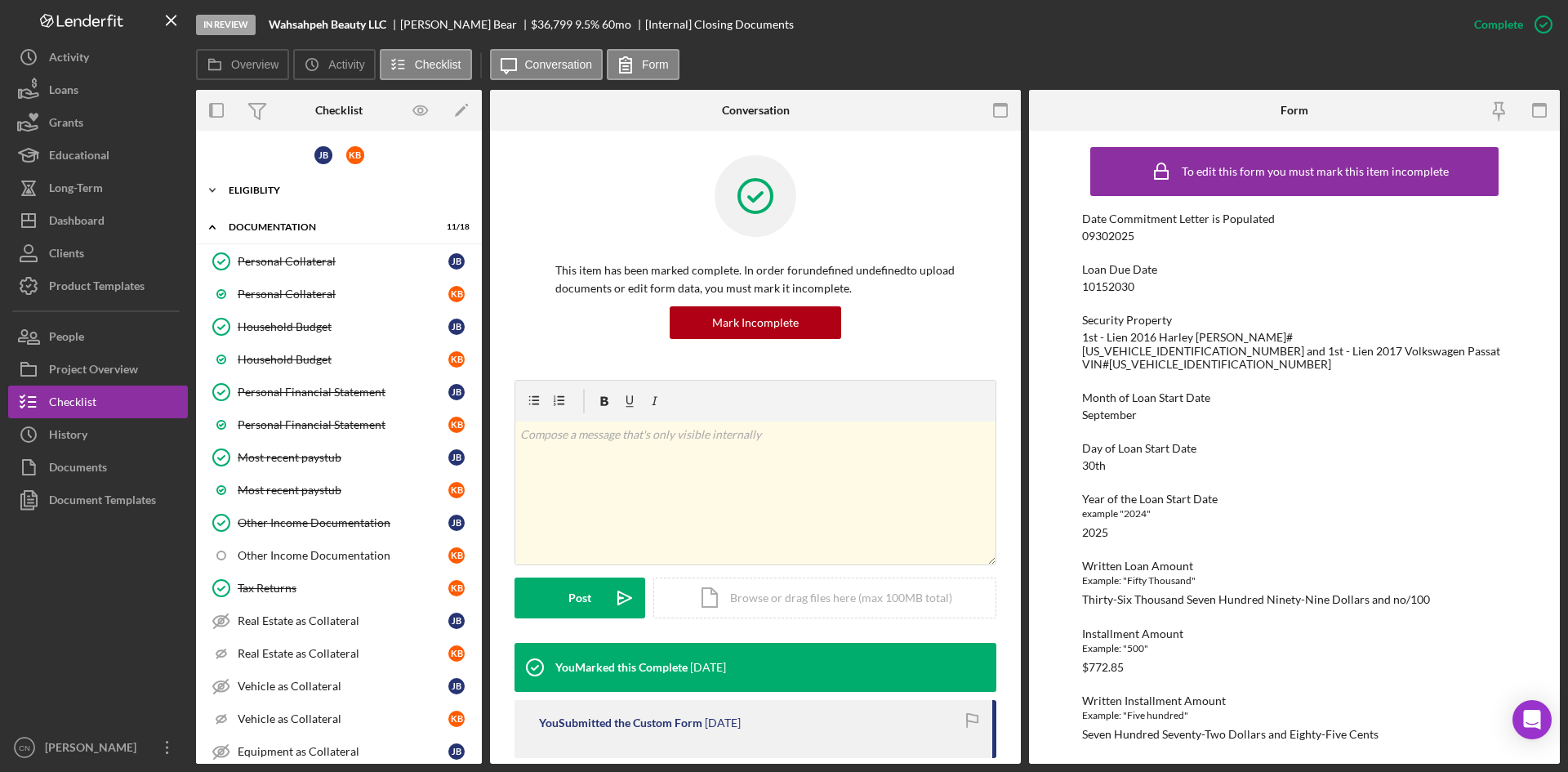
click at [268, 190] on div "Eligiblity" at bounding box center [345, 189] width 233 height 10
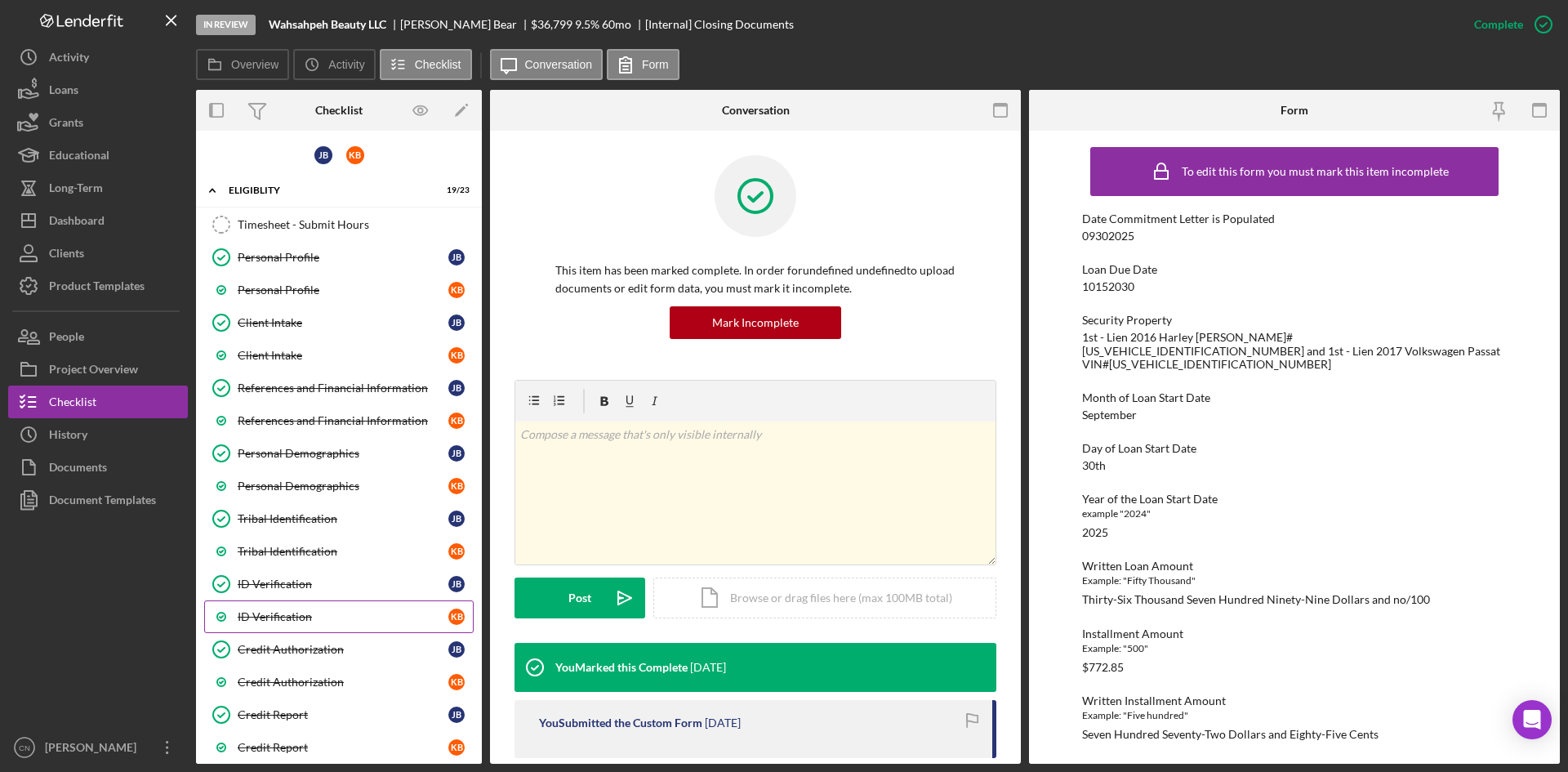
click at [268, 616] on div "ID Verification" at bounding box center [343, 616] width 211 height 13
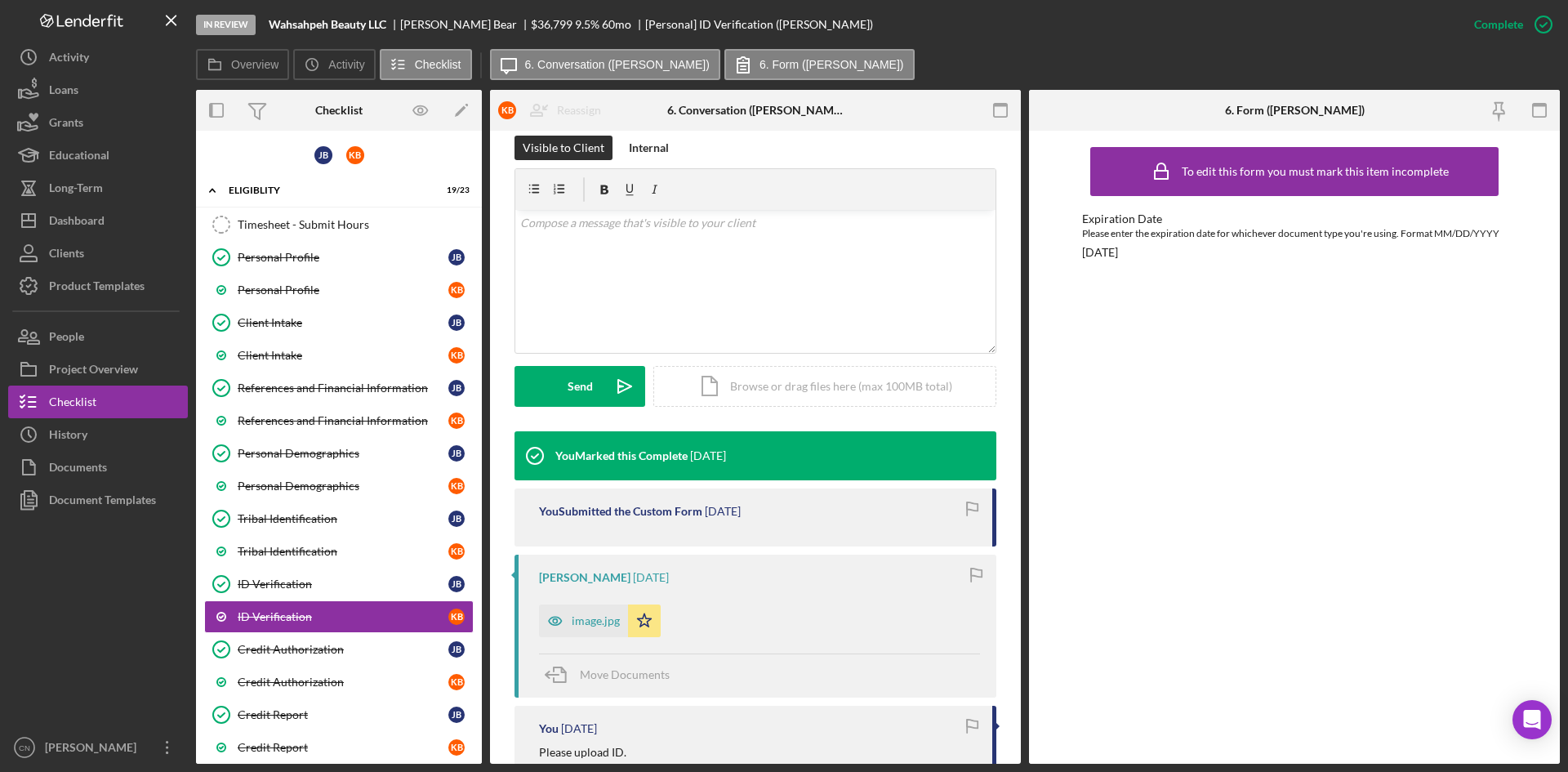
scroll to position [245, 0]
click at [601, 623] on div "image.jpg" at bounding box center [595, 619] width 48 height 13
